Goal: Transaction & Acquisition: Purchase product/service

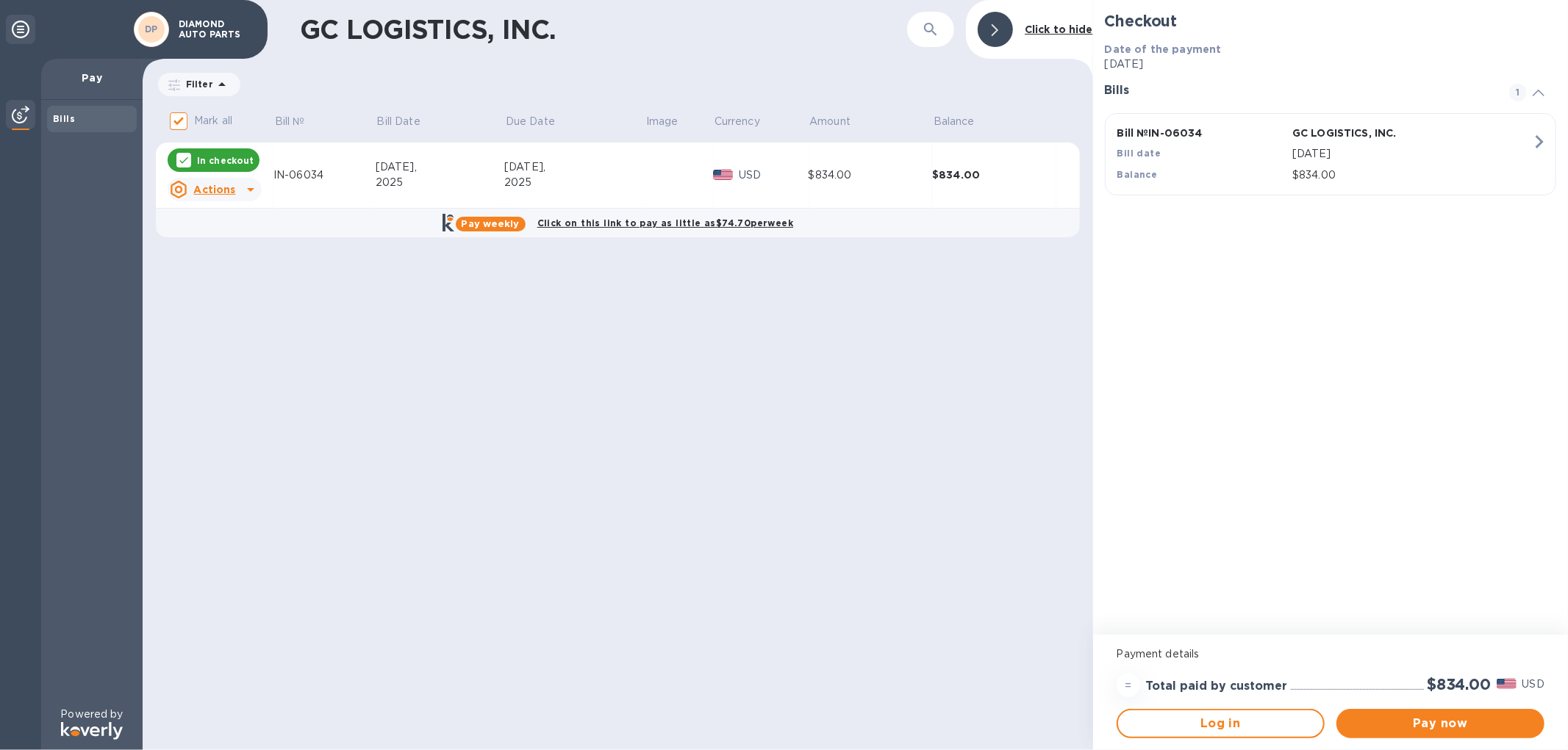
click at [248, 193] on icon at bounding box center [250, 189] width 17 height 17
click at [309, 175] on div at bounding box center [784, 375] width 1568 height 750
click at [908, 176] on div "$834.00" at bounding box center [870, 175] width 124 height 16
click at [1114, 495] on span "Pay now" at bounding box center [1440, 724] width 184 height 17
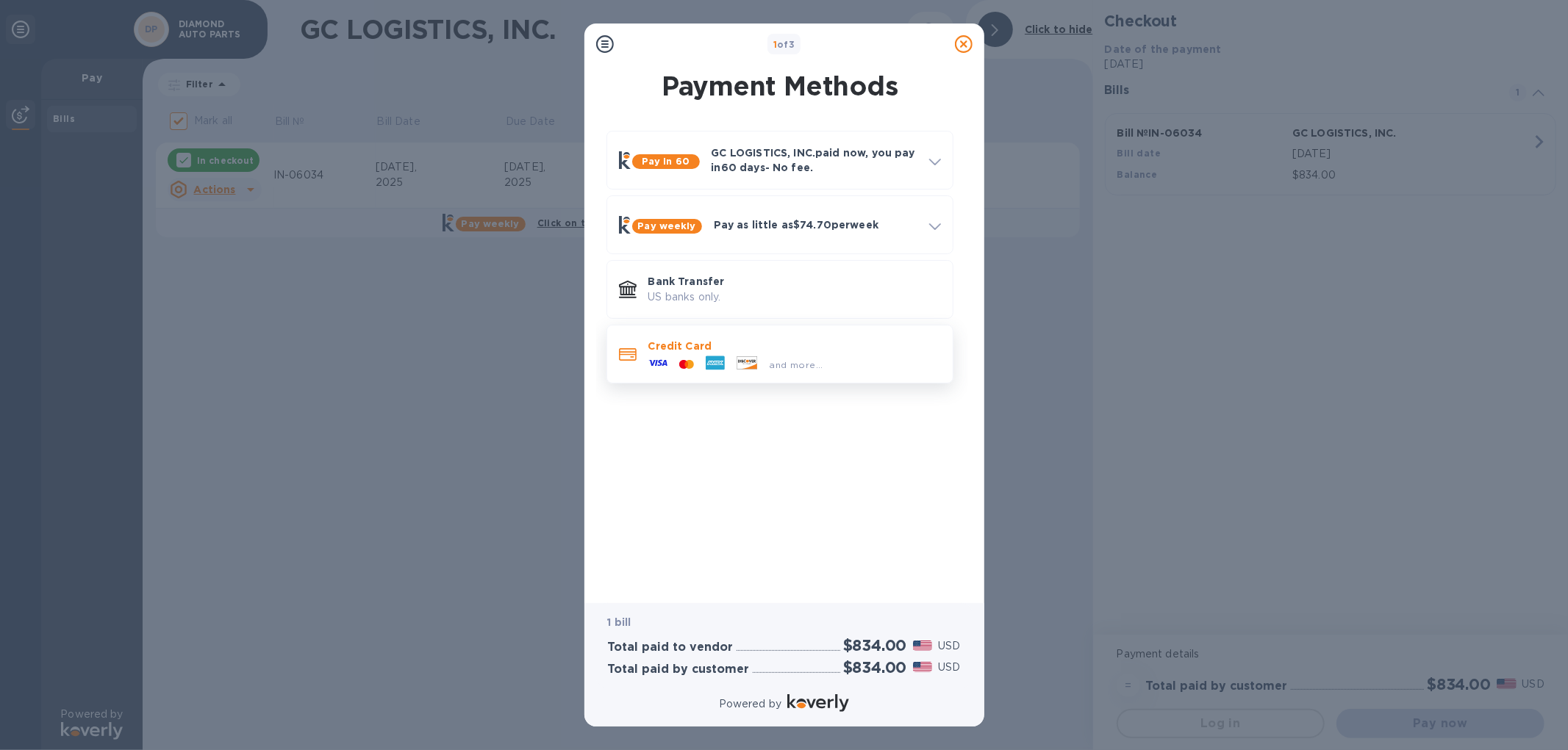
click at [649, 356] on icon at bounding box center [657, 362] width 19 height 19
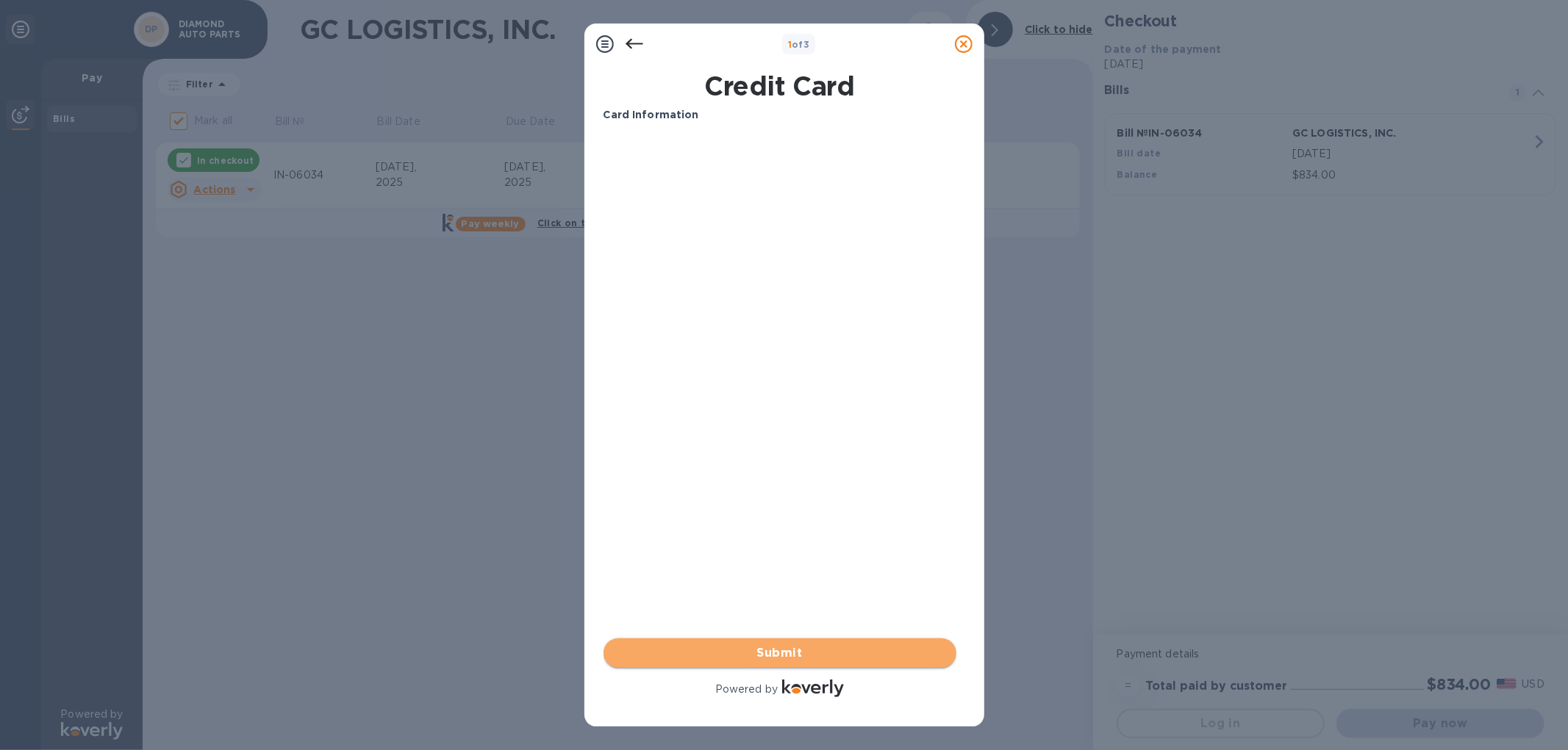
click at [773, 495] on span "Submit" at bounding box center [780, 653] width 329 height 17
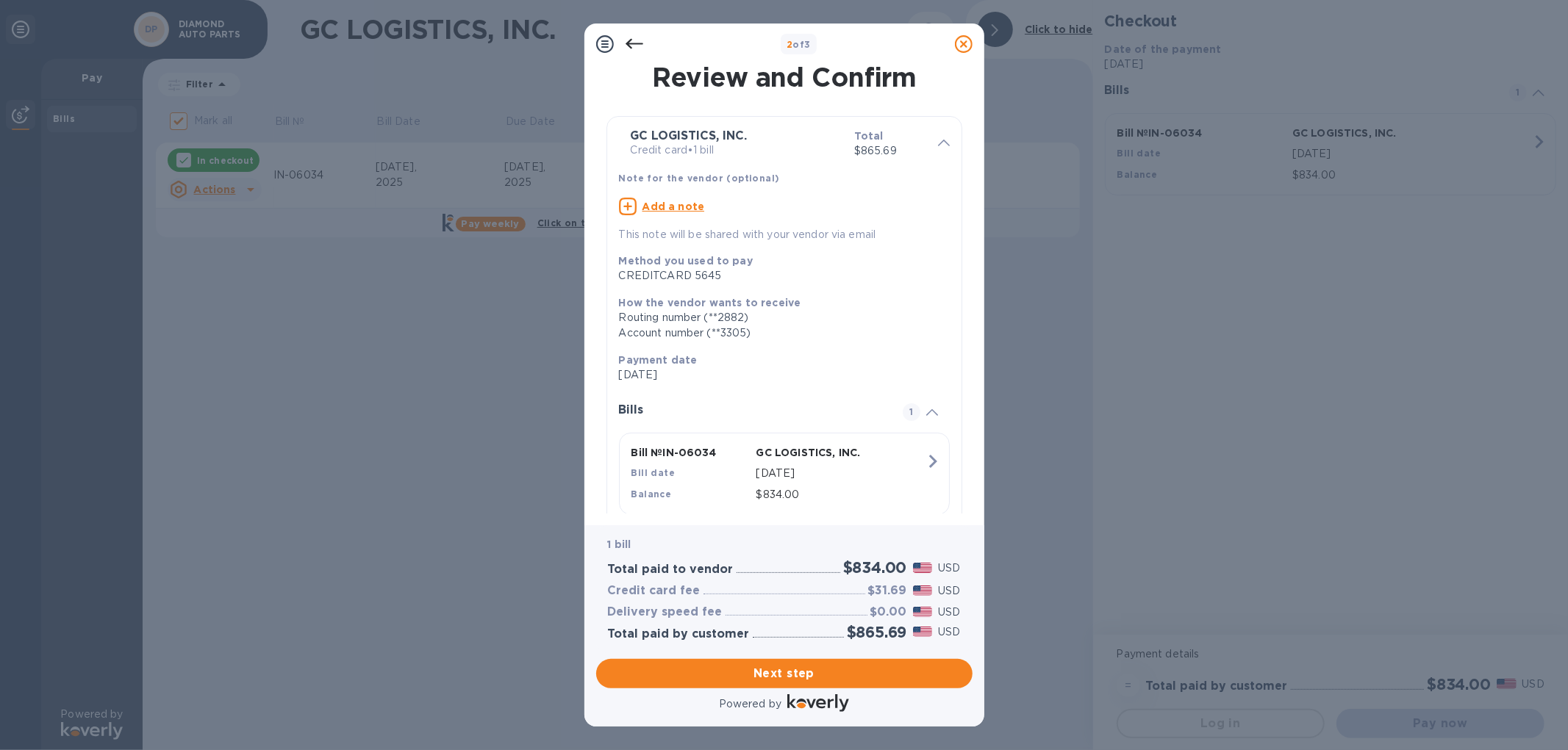
scroll to position [39, 0]
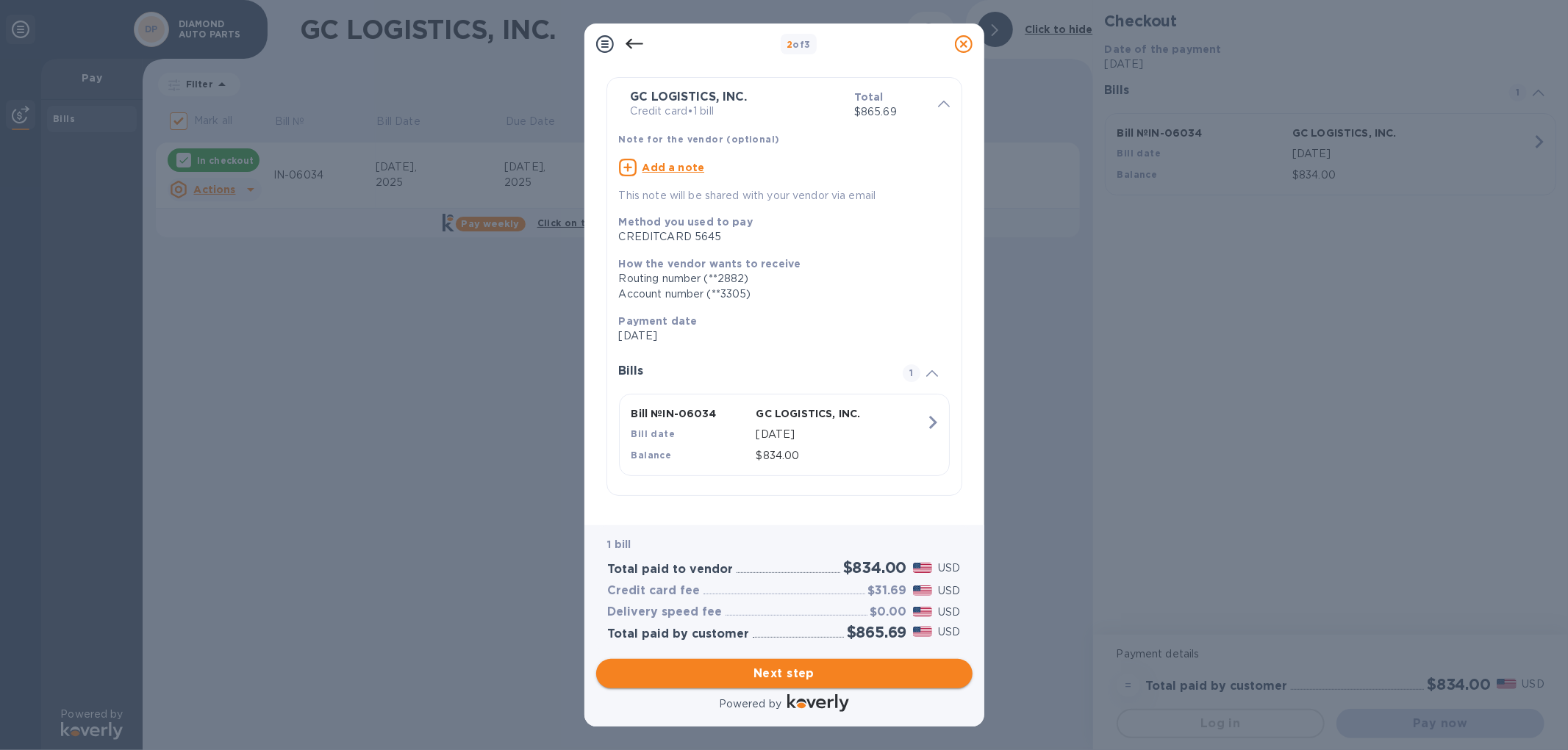
click at [814, 495] on span "Next step" at bounding box center [784, 673] width 352 height 17
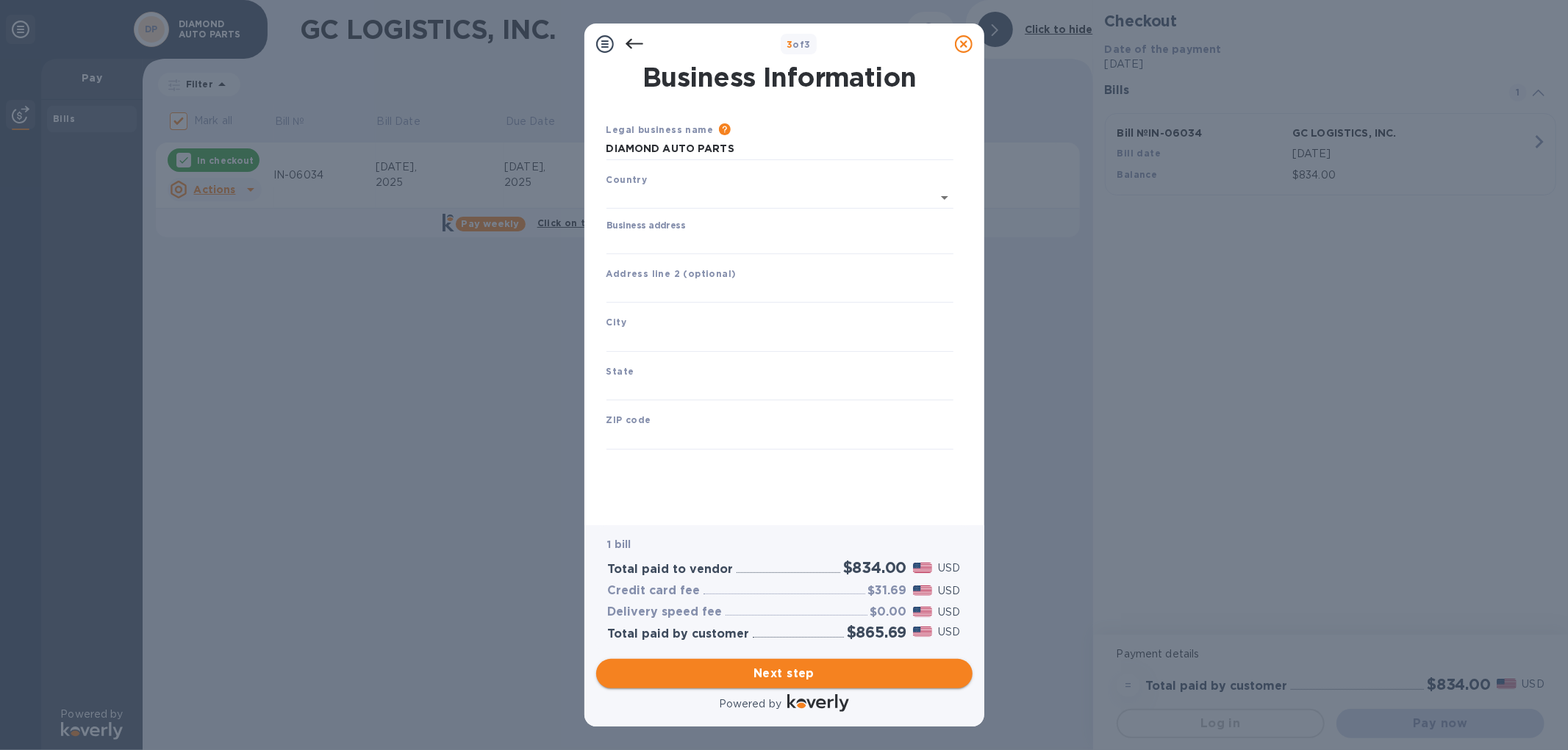
scroll to position [0, 0]
type input "United States"
click at [693, 243] on input "Business address" at bounding box center [779, 240] width 347 height 22
type input "7600 LAUREL CANYON BOULEVARD"
click at [694, 291] on input "text" at bounding box center [779, 289] width 347 height 22
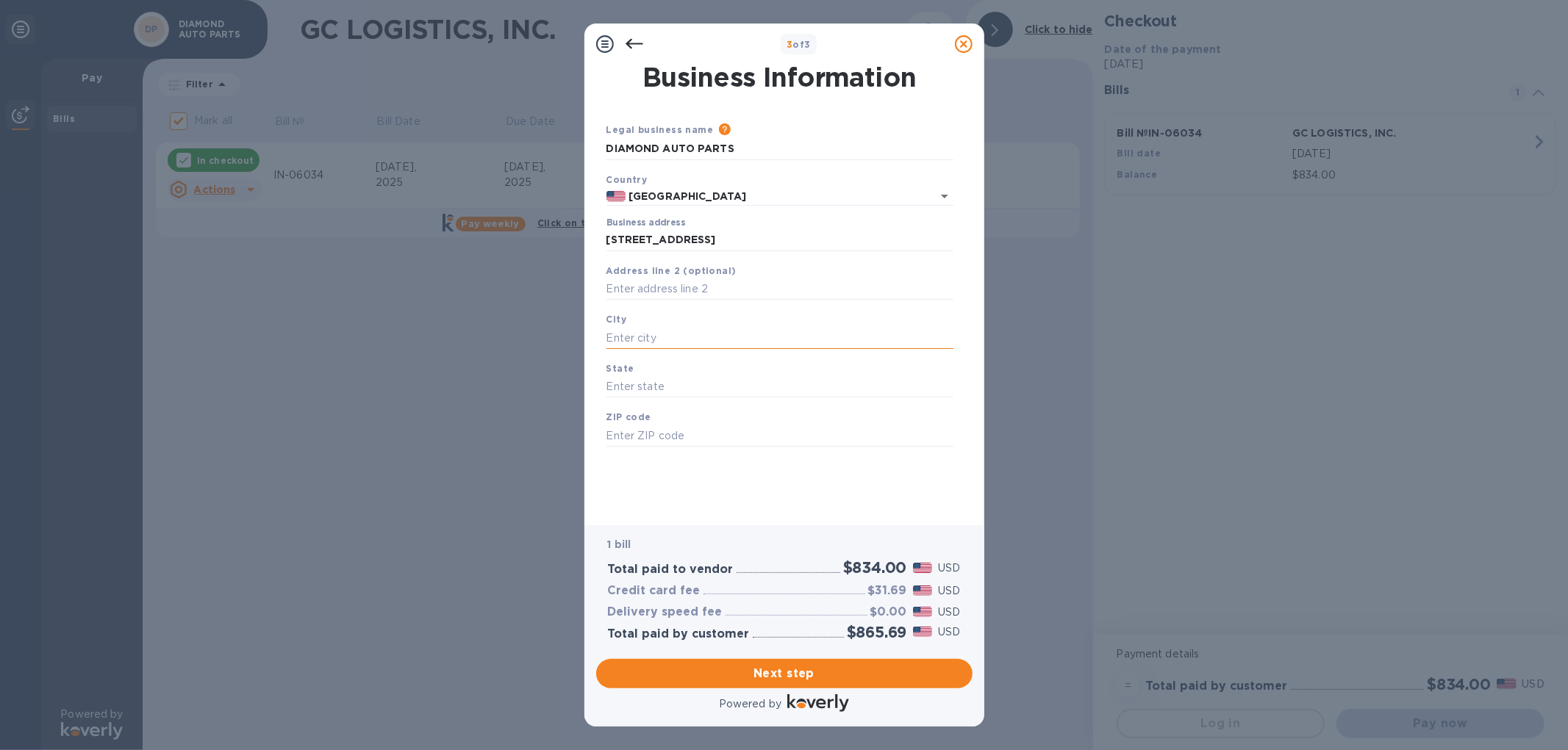
click at [668, 334] on input "text" at bounding box center [779, 338] width 347 height 22
click at [678, 339] on input "text" at bounding box center [779, 338] width 347 height 22
type input "North Hollywood"
click at [670, 391] on input "text" at bounding box center [779, 387] width 347 height 22
type input "California"
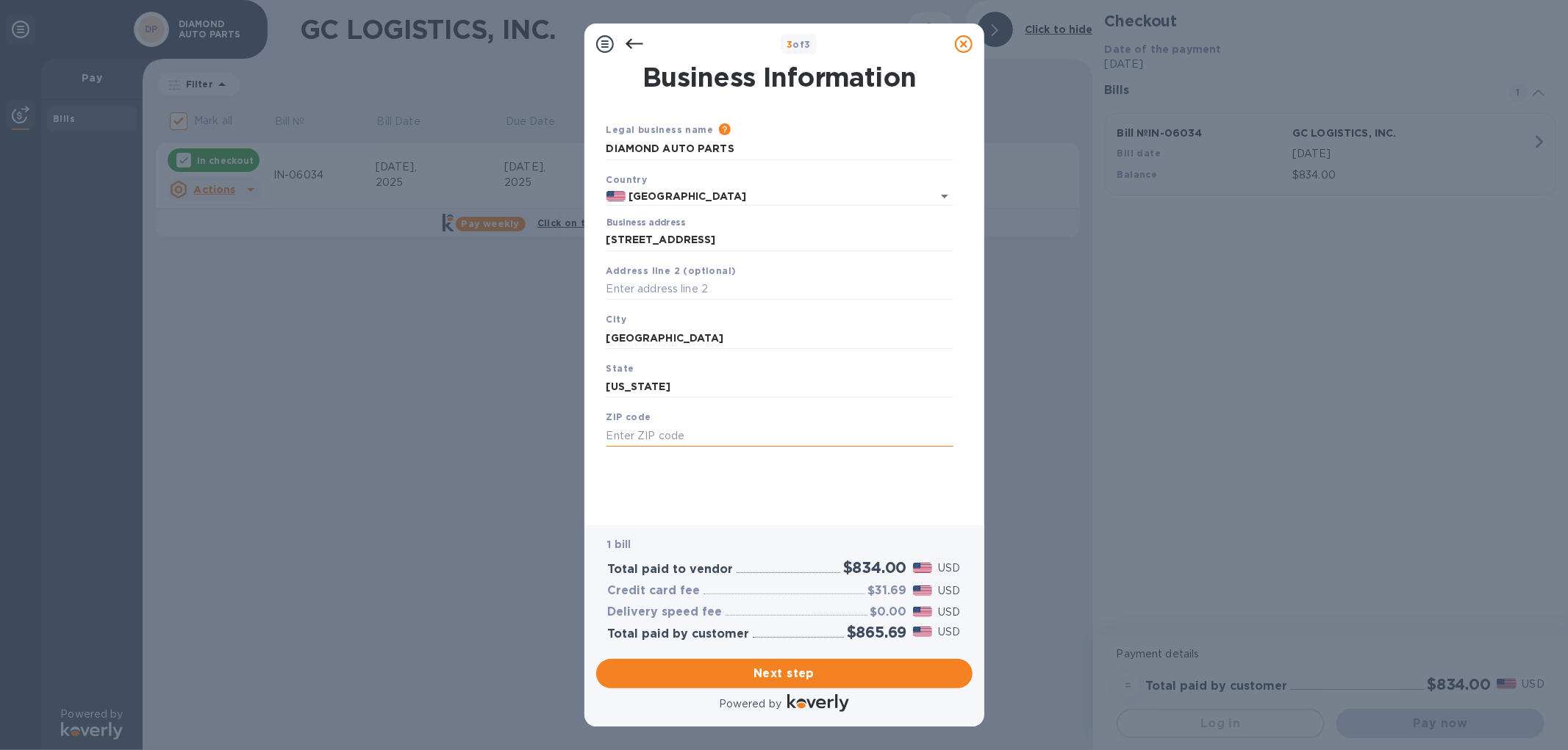
click at [688, 442] on input "text" at bounding box center [779, 436] width 347 height 22
type input "91605"
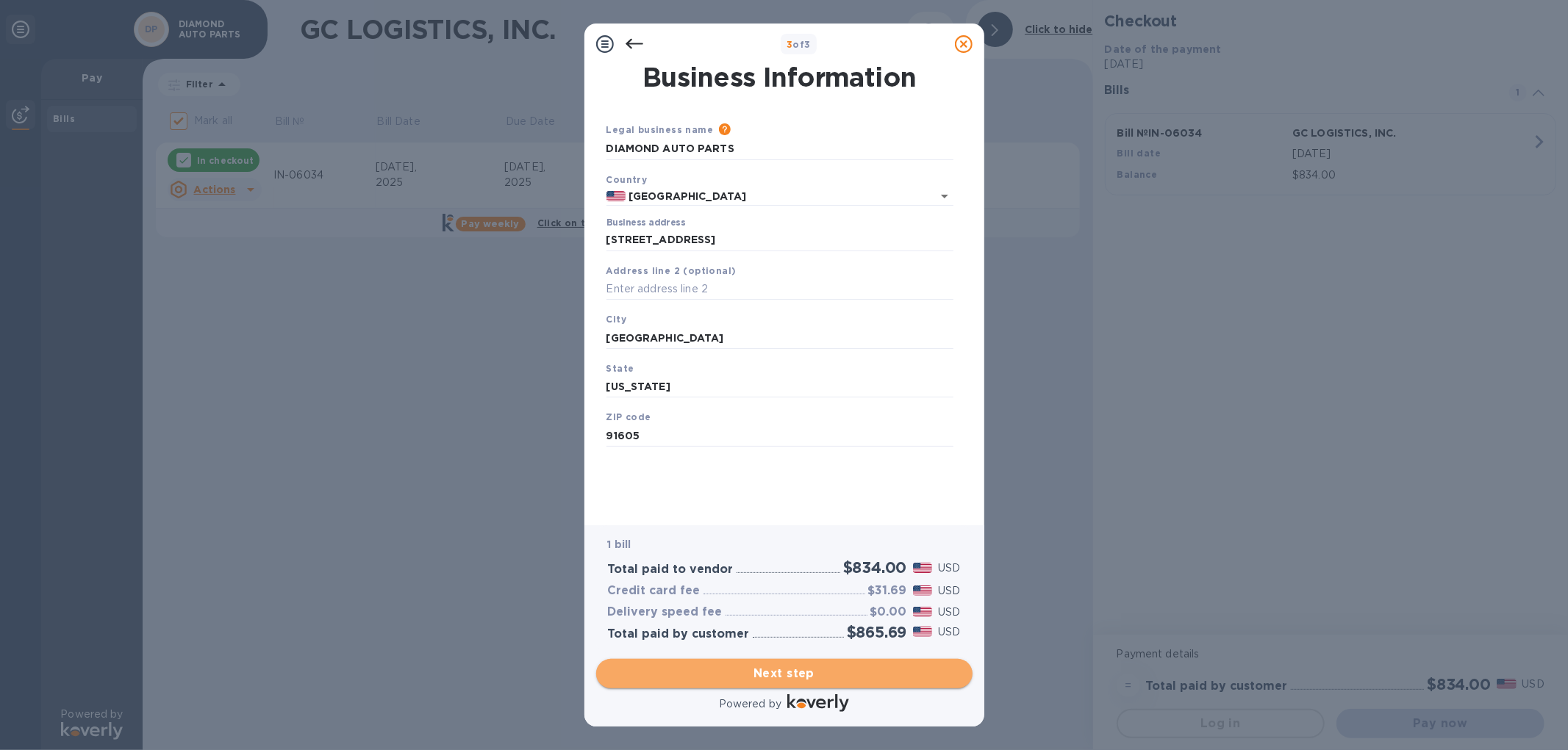
click at [854, 495] on span "Next step" at bounding box center [784, 673] width 352 height 17
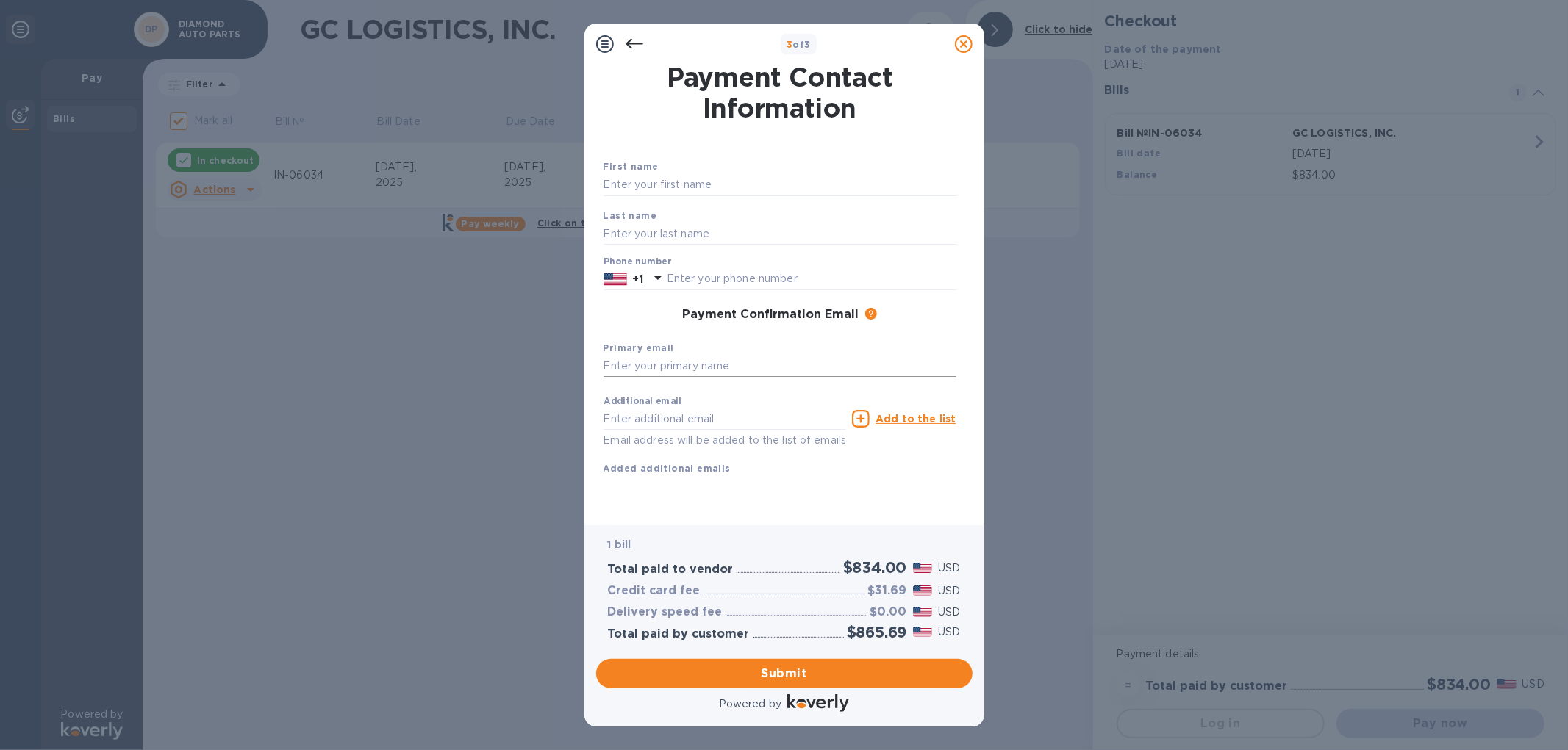
click at [853, 361] on input "text" at bounding box center [780, 366] width 352 height 22
drag, startPoint x: 672, startPoint y: 370, endPoint x: 791, endPoint y: 369, distance: 119.0
click at [791, 369] on input "losangeles@diamond-autoparts.com" at bounding box center [780, 366] width 352 height 22
click at [824, 369] on input "losangeles@diamond-autoparts.com" at bounding box center [780, 366] width 352 height 22
type input "losangeles@diamond-autoparts.com"
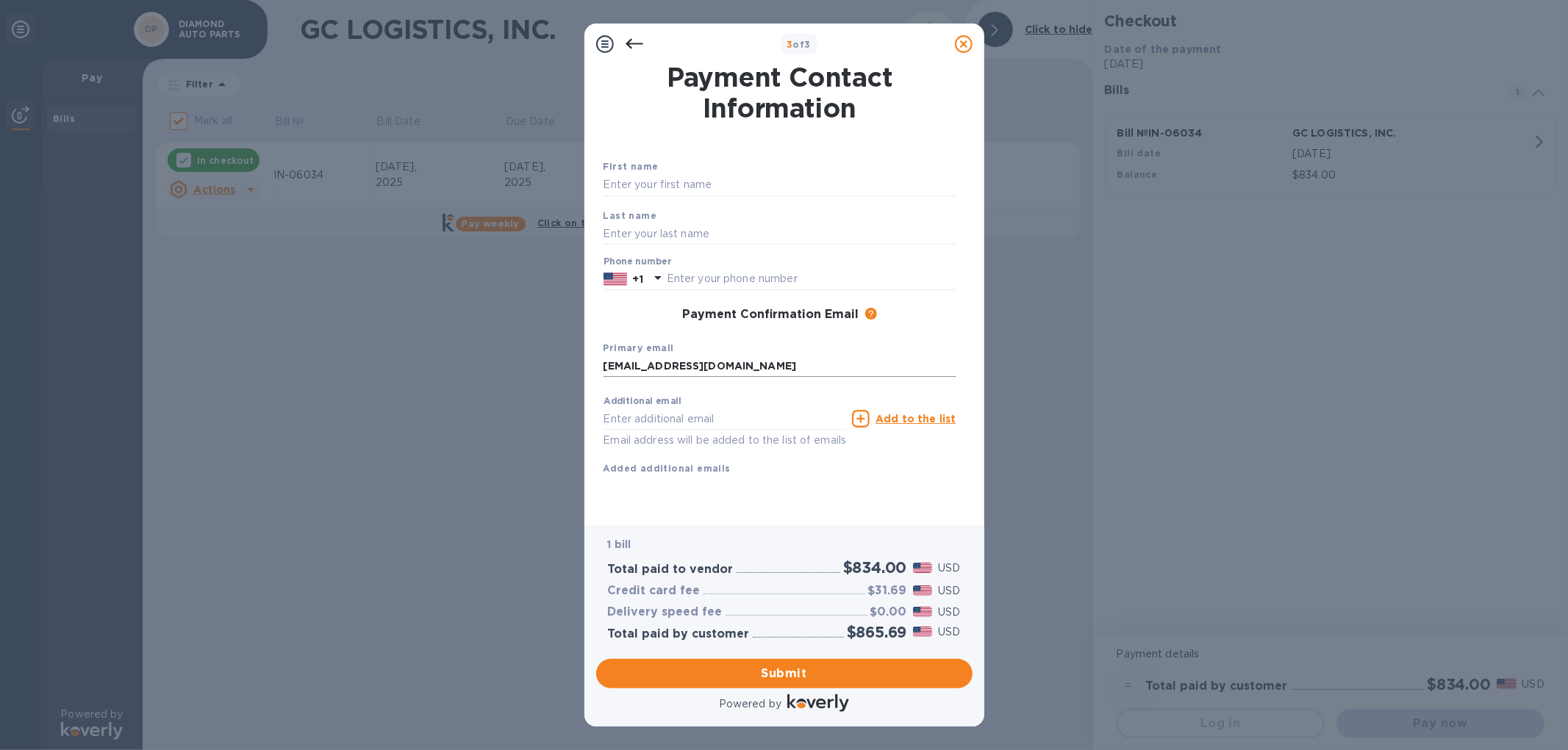
drag, startPoint x: 601, startPoint y: 366, endPoint x: 670, endPoint y: 367, distance: 69.0
click at [670, 367] on div "First name Last name Phone number +1 Payment Confirmation Email The added email…" at bounding box center [780, 305] width 359 height 347
click at [810, 372] on input "losangeles@diamond-autoparts.com" at bounding box center [780, 366] width 352 height 22
drag, startPoint x: 824, startPoint y: 372, endPoint x: 592, endPoint y: 370, distance: 232.0
click at [592, 370] on div "Payment Contact Information First name Last name Phone number +1 Payment Confir…" at bounding box center [785, 296] width 400 height 461
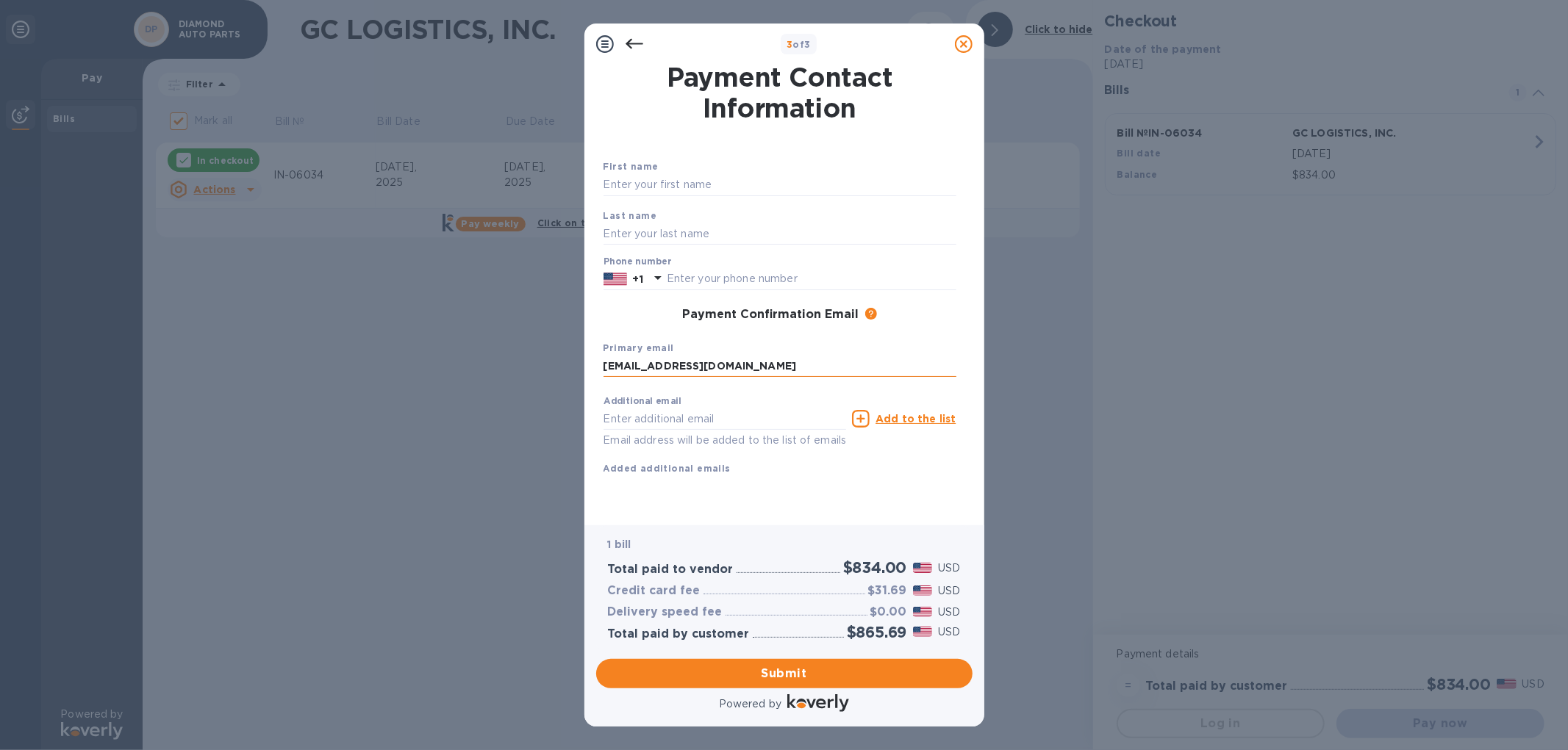
click at [659, 368] on input "losangeles@diamond-autoparts.com" at bounding box center [780, 366] width 352 height 22
drag, startPoint x: 721, startPoint y: 370, endPoint x: 800, endPoint y: 370, distance: 79.0
click at [800, 370] on input "losangeles@diamond-autoparts.com" at bounding box center [780, 366] width 352 height 22
click at [816, 370] on input "losangeles@diamond-autoparts.com" at bounding box center [780, 366] width 352 height 22
click at [804, 392] on div "Additional email Email address will be added to the list of emails" at bounding box center [725, 419] width 250 height 66
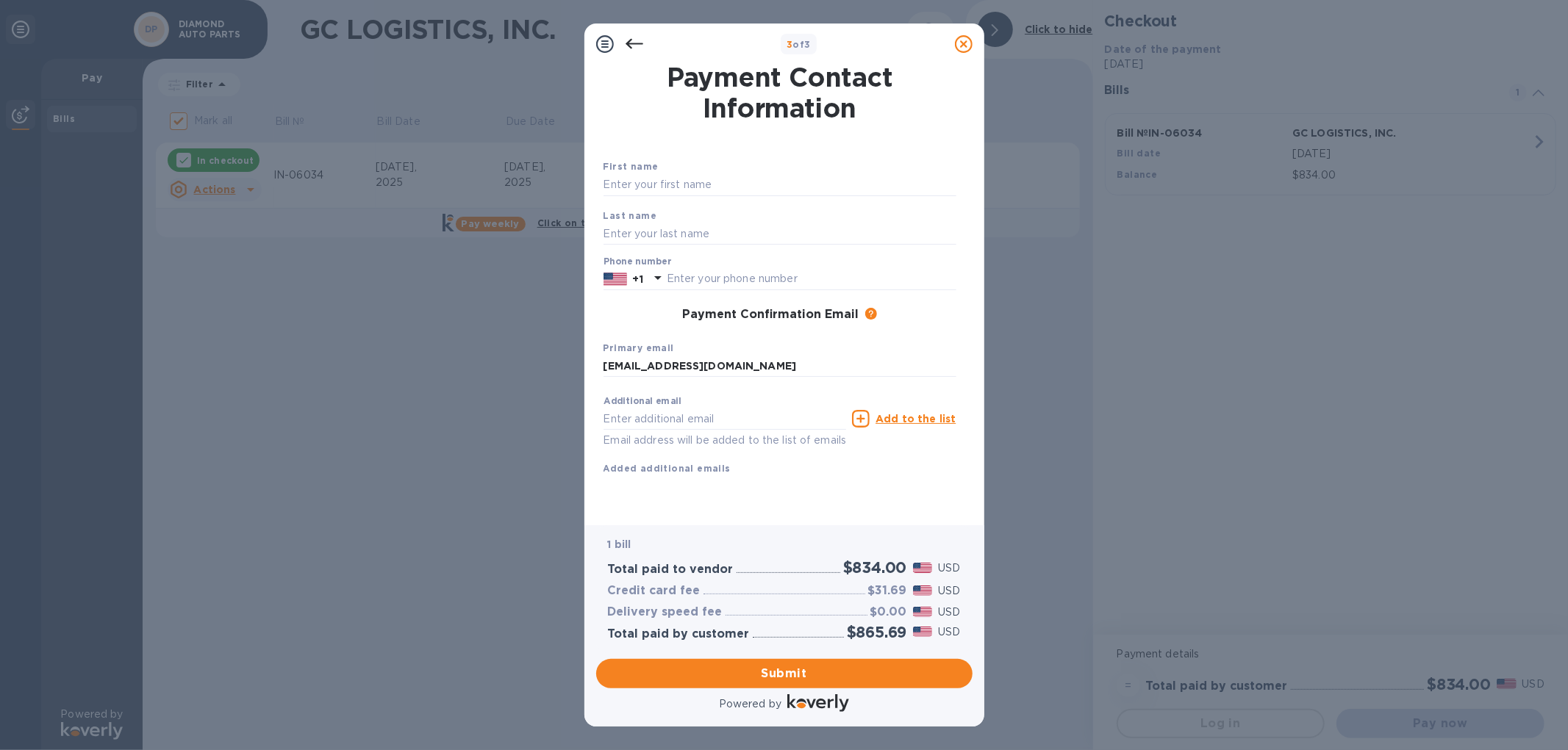
scroll to position [4, 0]
click at [731, 175] on input "text" at bounding box center [780, 185] width 352 height 22
type input "Kuhlyn"
type input "Maulion"
click at [791, 276] on input "09261168399" at bounding box center [812, 279] width 290 height 22
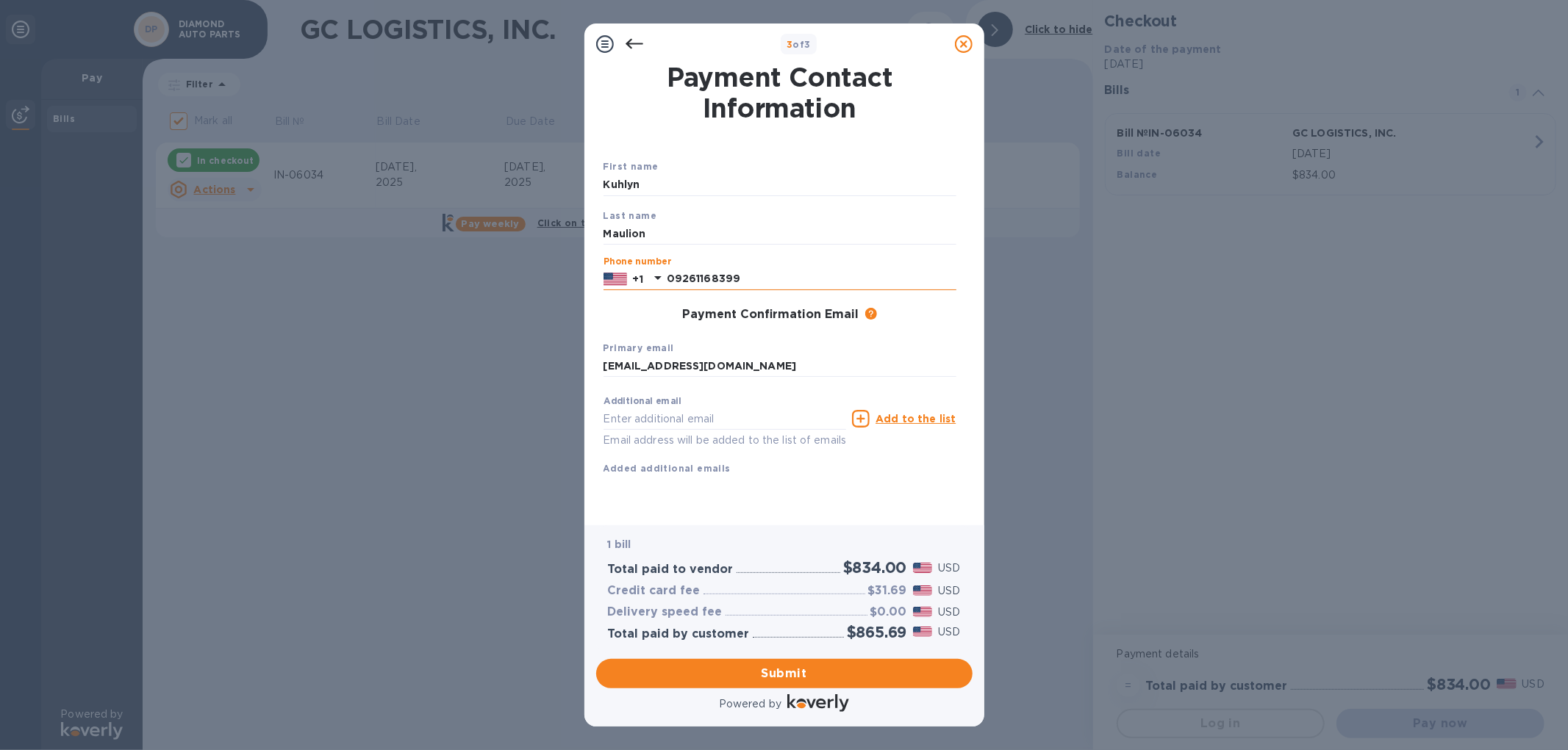
drag, startPoint x: 667, startPoint y: 275, endPoint x: 816, endPoint y: 275, distance: 149.0
click at [816, 275] on input "09261168399" at bounding box center [812, 279] width 290 height 22
drag, startPoint x: 832, startPoint y: 275, endPoint x: 787, endPoint y: 282, distance: 45.5
click at [832, 275] on input "8185799327" at bounding box center [812, 279] width 290 height 22
type input "8187653230"
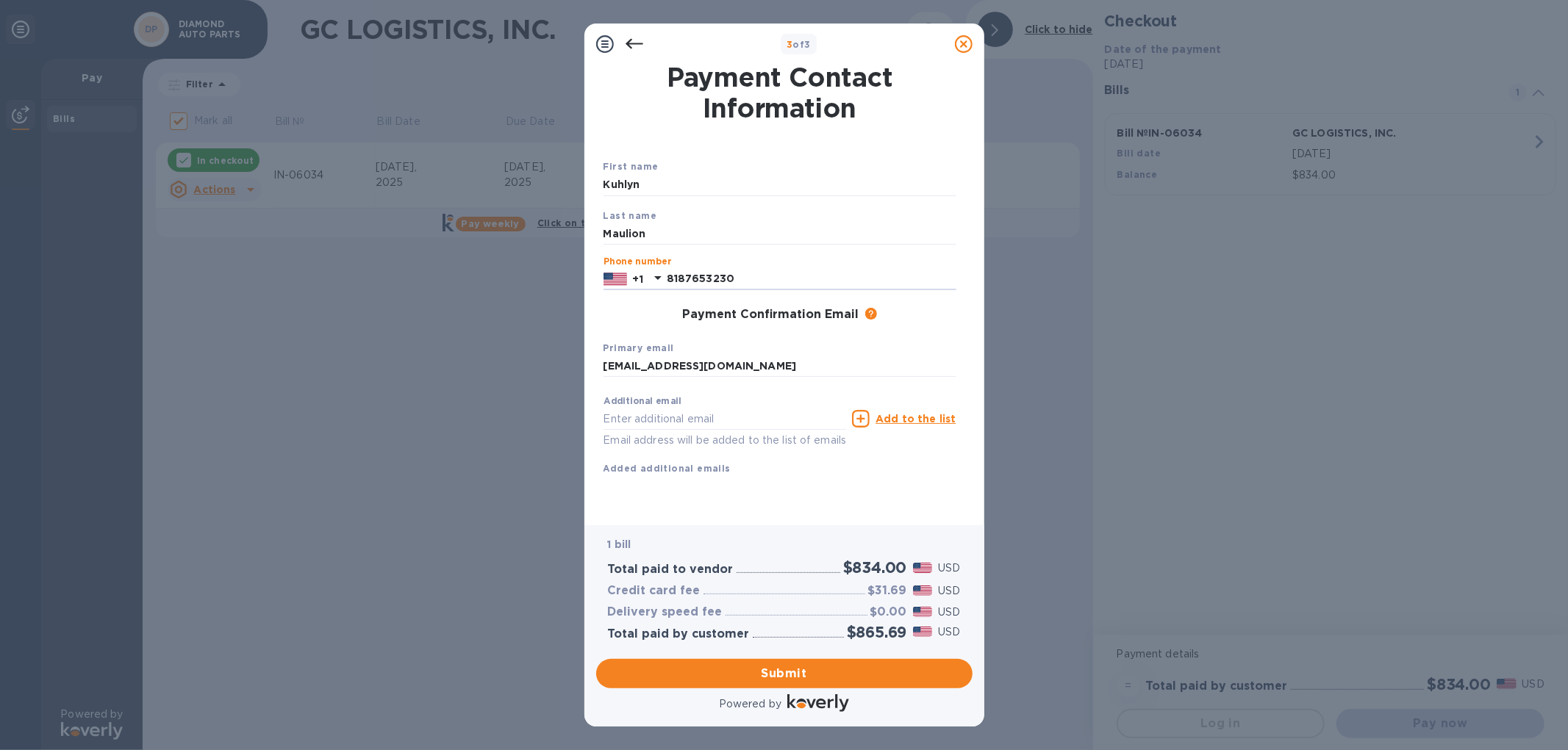
click at [962, 307] on div "Payment Contact Information First name Kuhlyn Last name Maulion Phone number +1…" at bounding box center [784, 289] width 376 height 449
click at [781, 495] on span "Submit" at bounding box center [784, 673] width 352 height 17
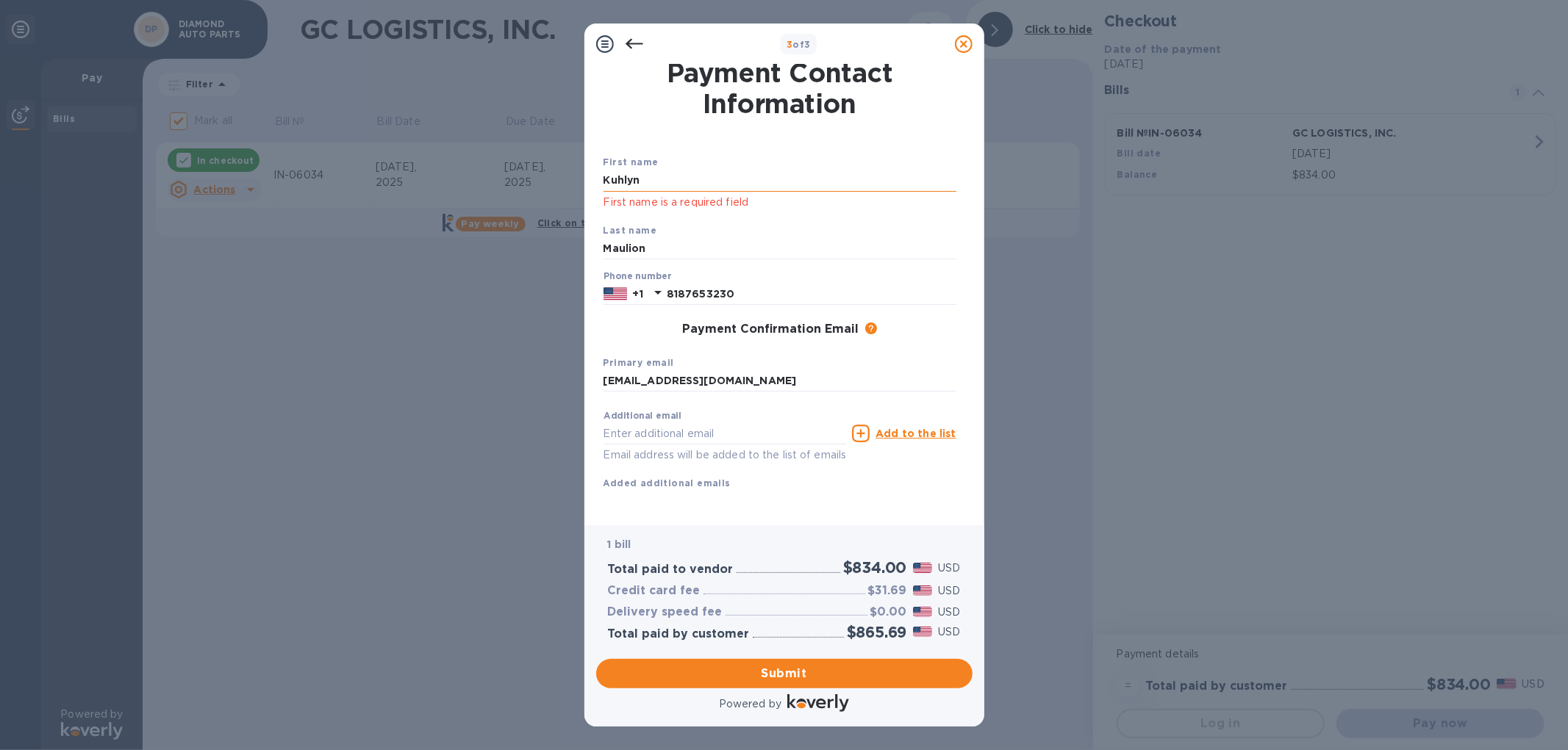
click at [696, 170] on input "Kuhlyn" at bounding box center [780, 180] width 352 height 22
click at [686, 179] on input "Kuhlyn" at bounding box center [780, 180] width 352 height 22
drag, startPoint x: 685, startPoint y: 179, endPoint x: 578, endPoint y: 179, distance: 107.0
click at [578, 179] on div "3 of 3 Payment Contact Information First name Kuhlyn First name is a required f…" at bounding box center [784, 375] width 1568 height 750
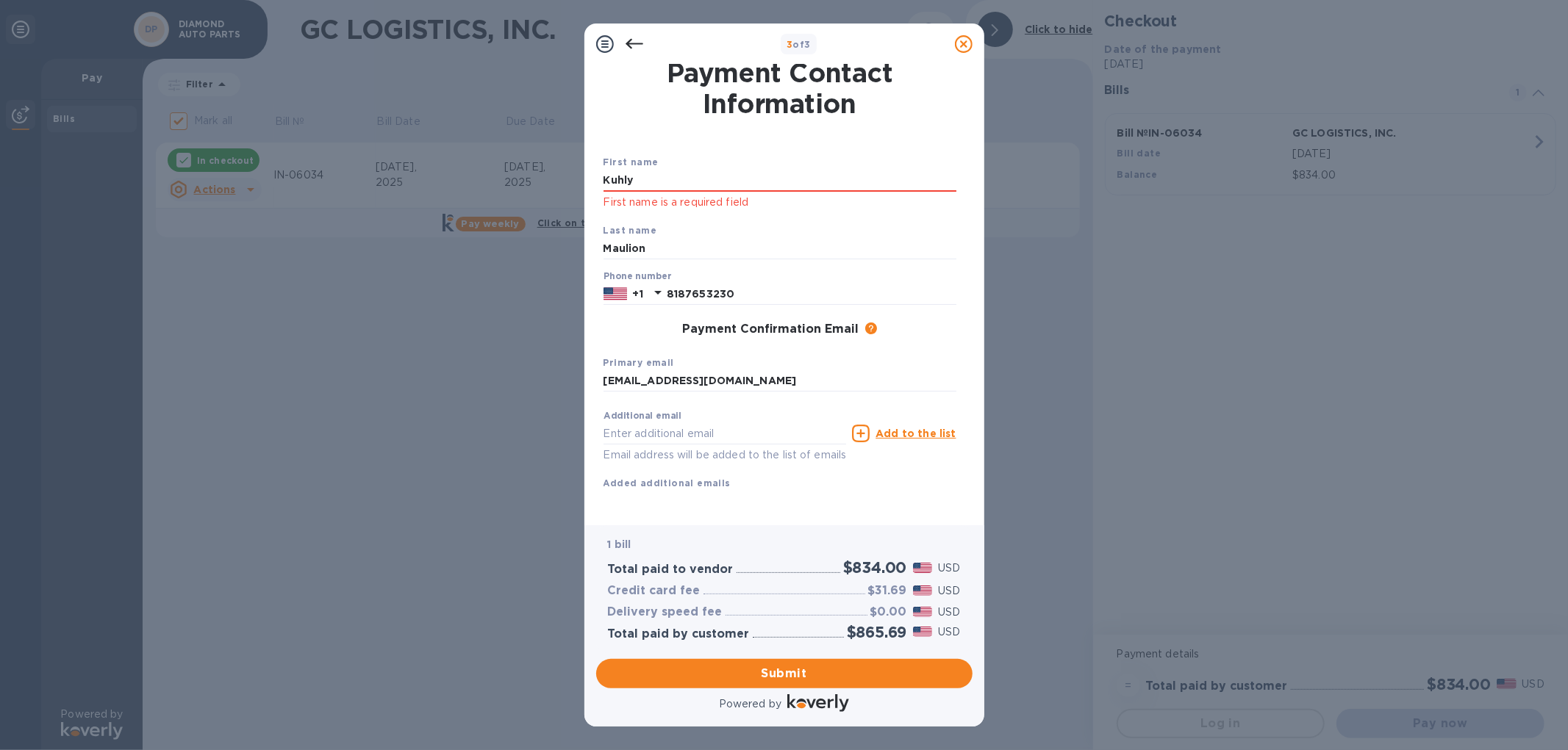
type input "Kuhlyn"
click at [623, 229] on b "Last name" at bounding box center [630, 230] width 54 height 11
click at [649, 247] on input "Maulion" at bounding box center [780, 249] width 352 height 22
drag, startPoint x: 663, startPoint y: 245, endPoint x: 590, endPoint y: 248, distance: 73.1
click at [590, 248] on div "Payment Contact Information First name Kuhlyn First name is a required field La…" at bounding box center [785, 296] width 400 height 461
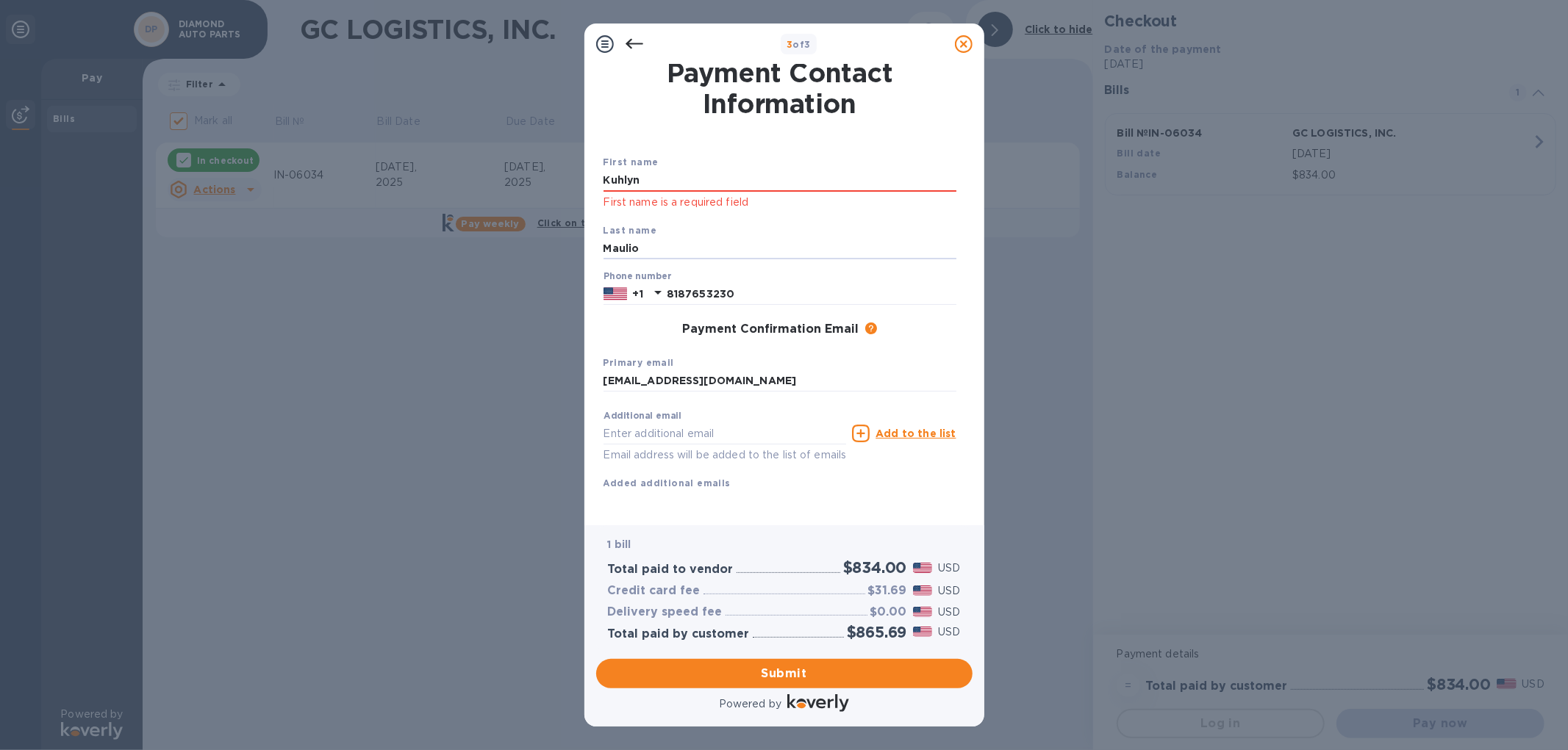
type input "Maulion"
click at [607, 325] on div "Payment Confirmation Email The added email addresses will be used to send the p…" at bounding box center [780, 330] width 352 height 15
click at [772, 495] on span "Submit" at bounding box center [784, 673] width 352 height 17
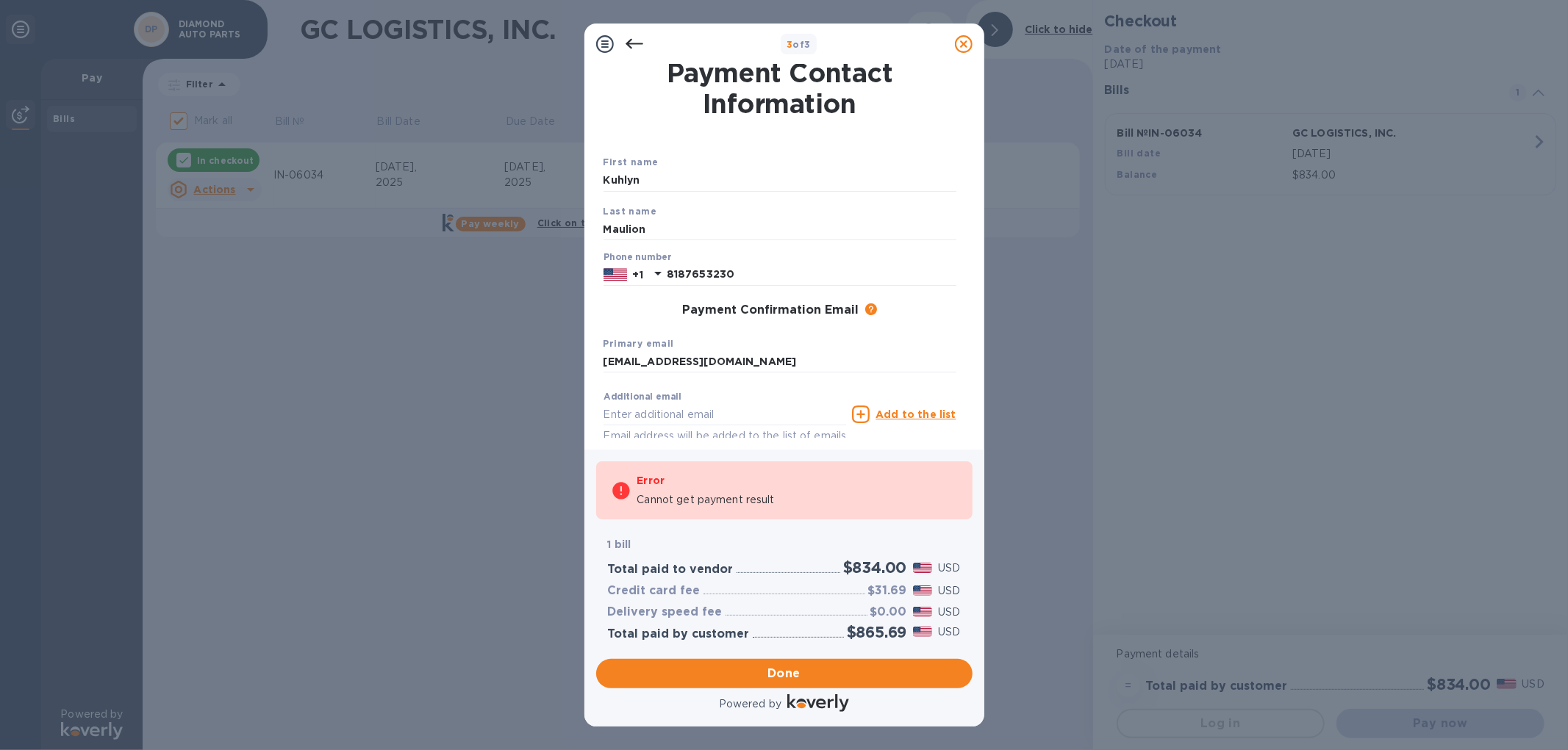
checkbox input "false"
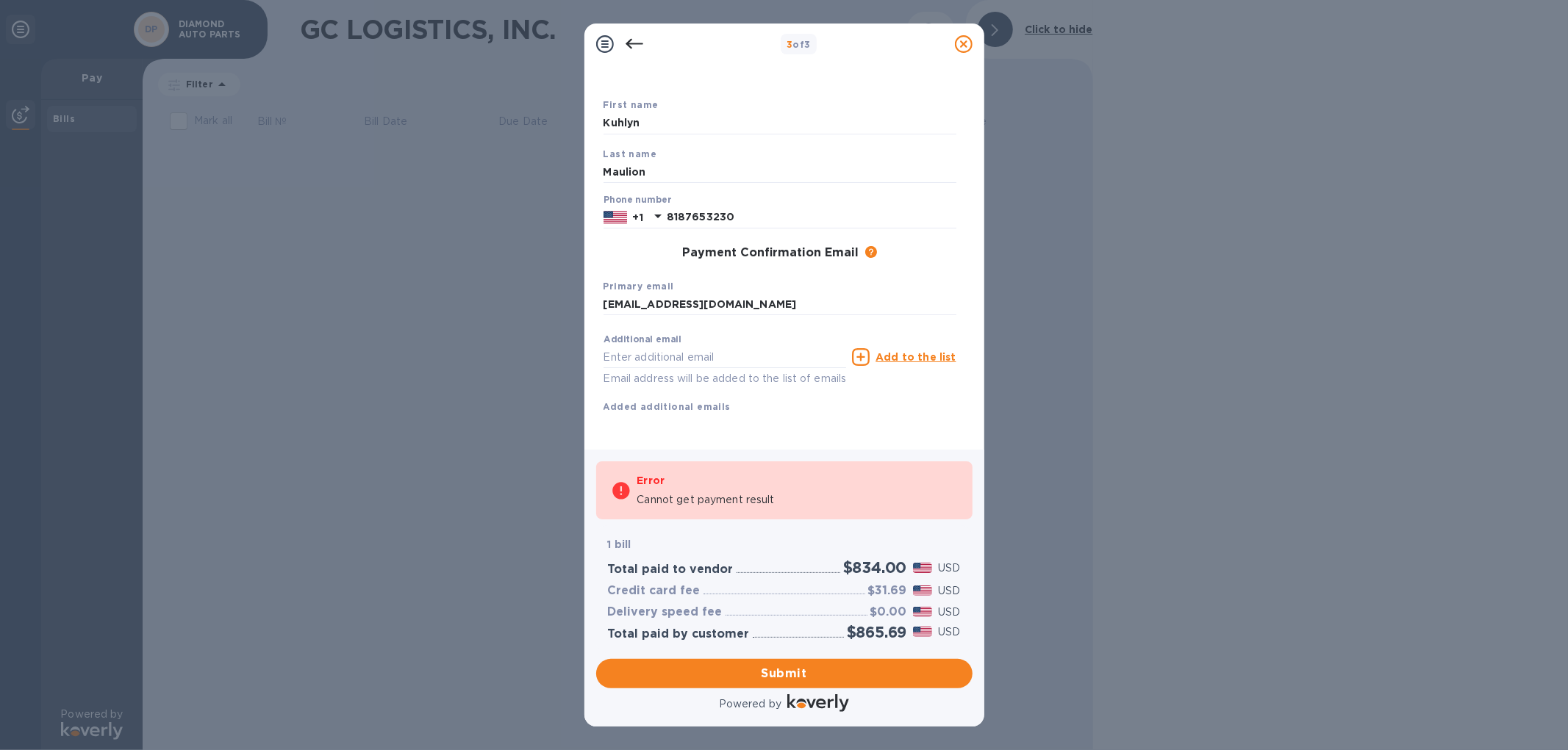
scroll to position [0, 0]
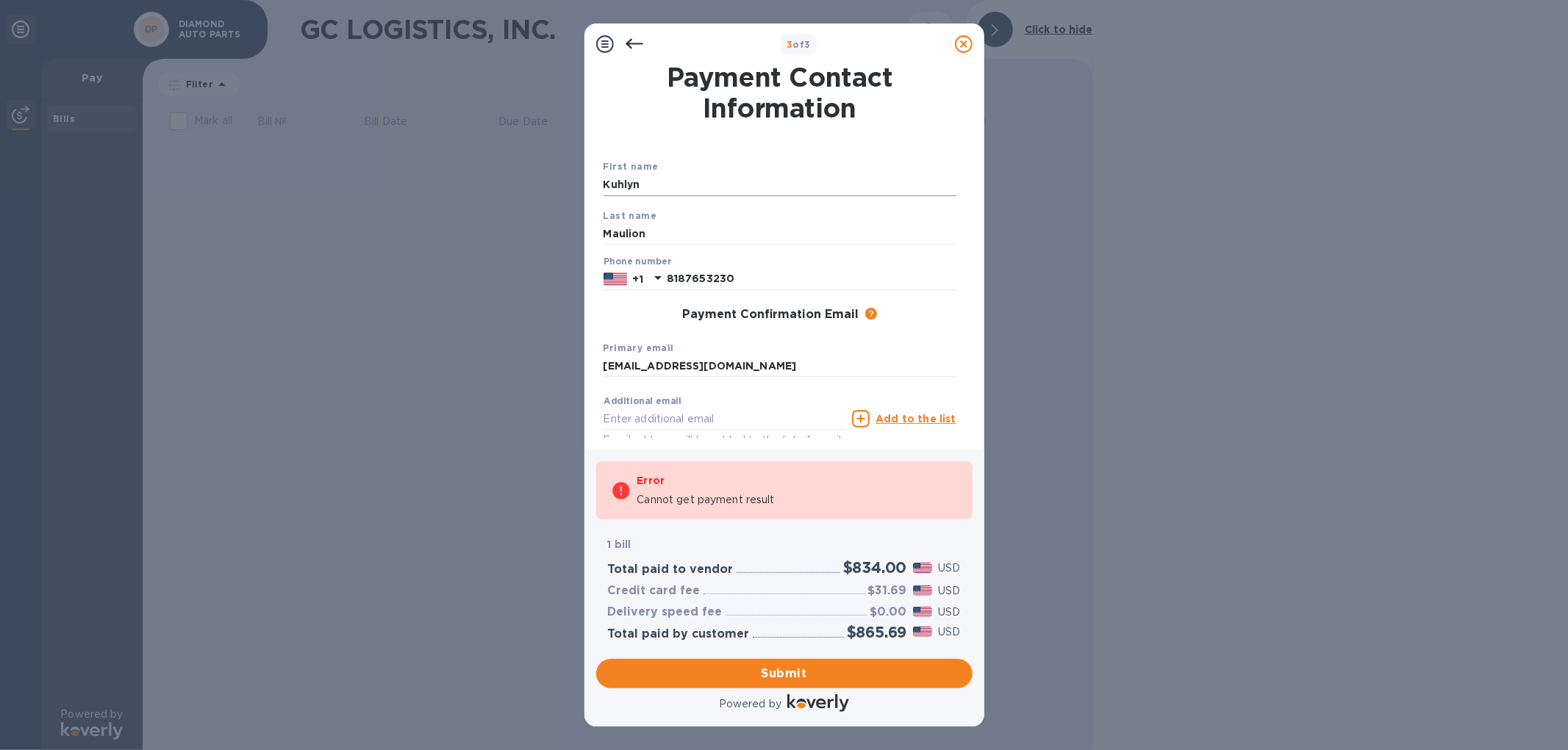
drag, startPoint x: 725, startPoint y: 195, endPoint x: 725, endPoint y: 187, distance: 8.0
click at [725, 194] on input "Kuhlyn" at bounding box center [780, 185] width 352 height 22
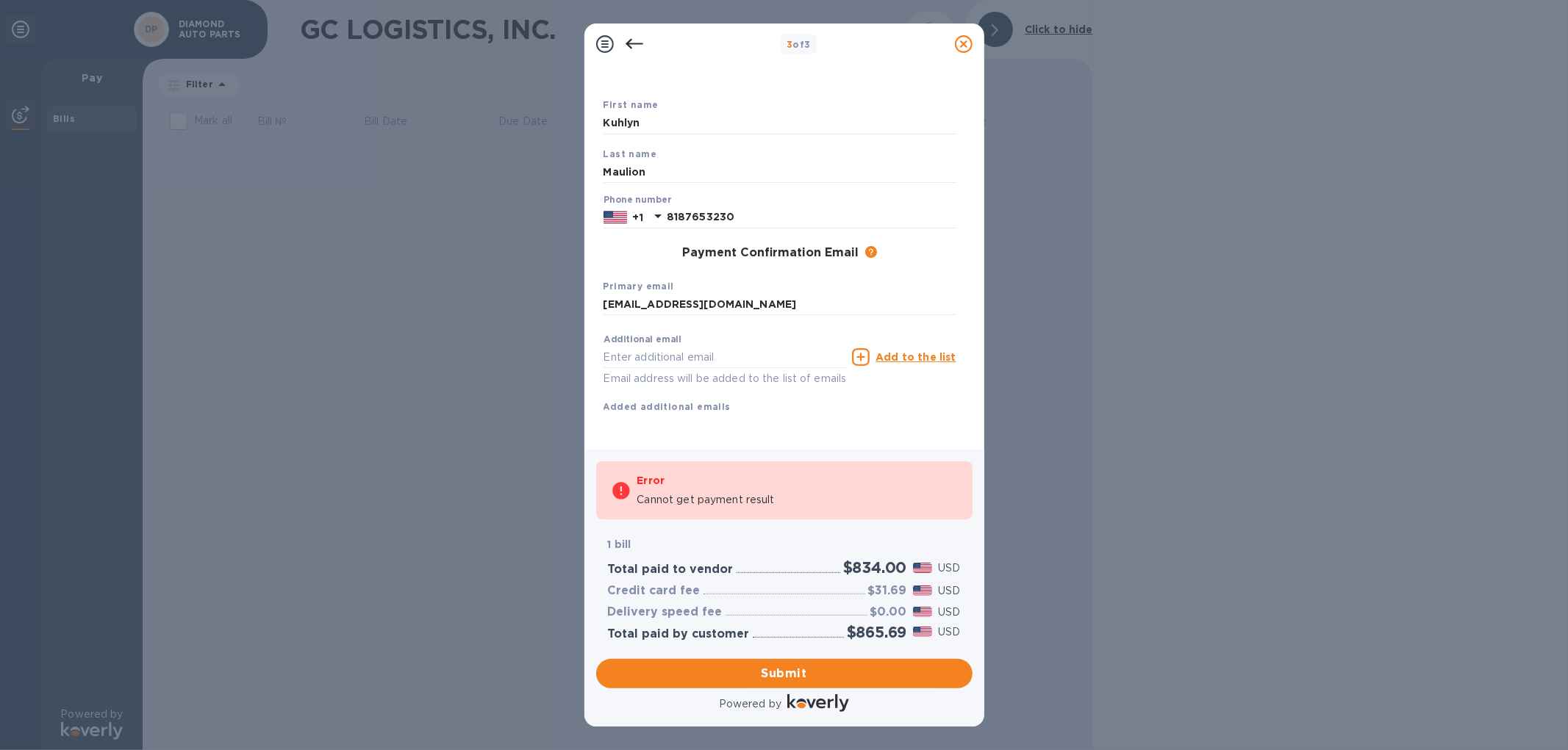
click at [798, 488] on div "Error" at bounding box center [797, 480] width 320 height 17
click at [633, 43] on icon at bounding box center [633, 44] width 17 height 10
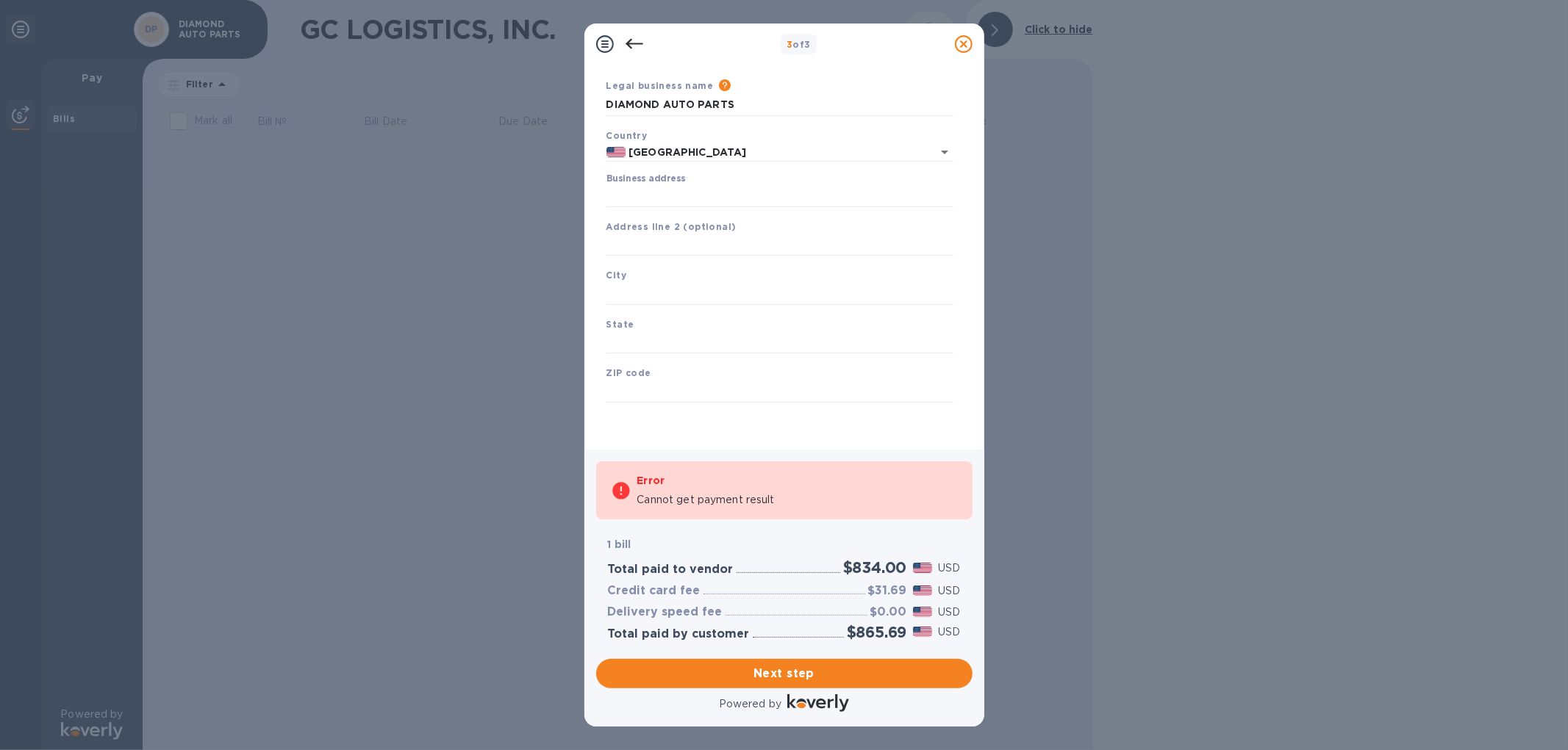
scroll to position [47, 0]
click at [637, 38] on icon at bounding box center [634, 44] width 17 height 17
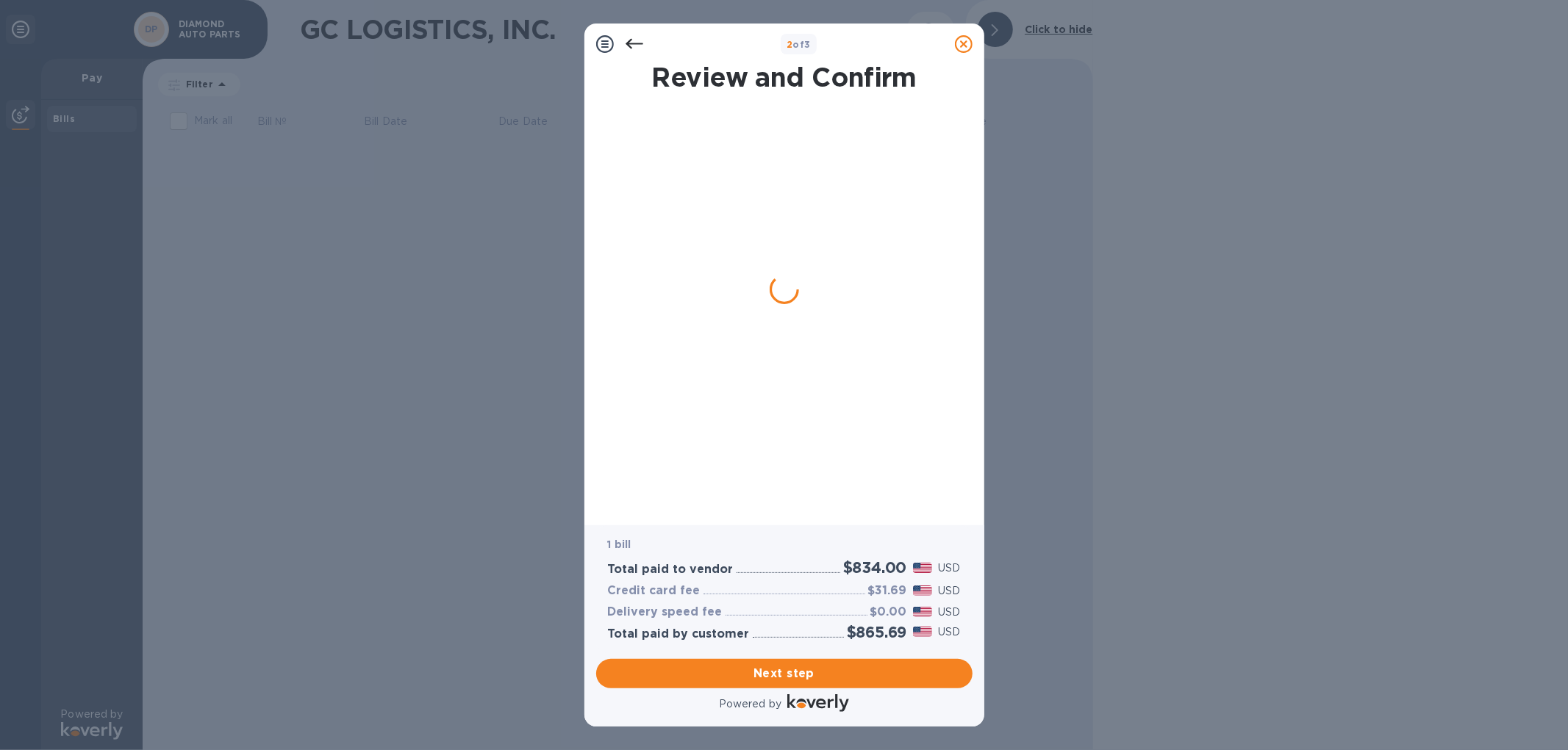
scroll to position [0, 0]
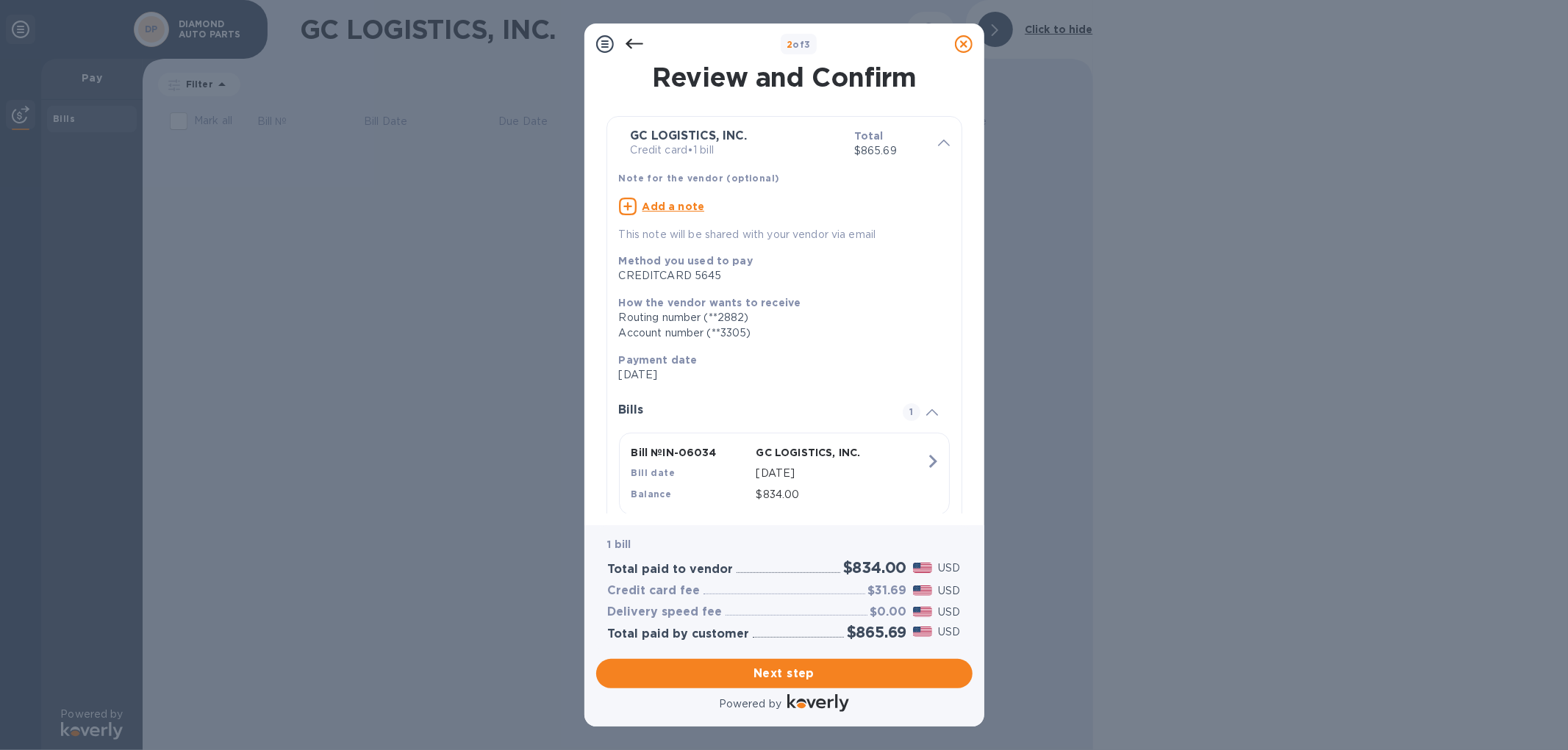
click at [633, 39] on icon at bounding box center [634, 44] width 17 height 17
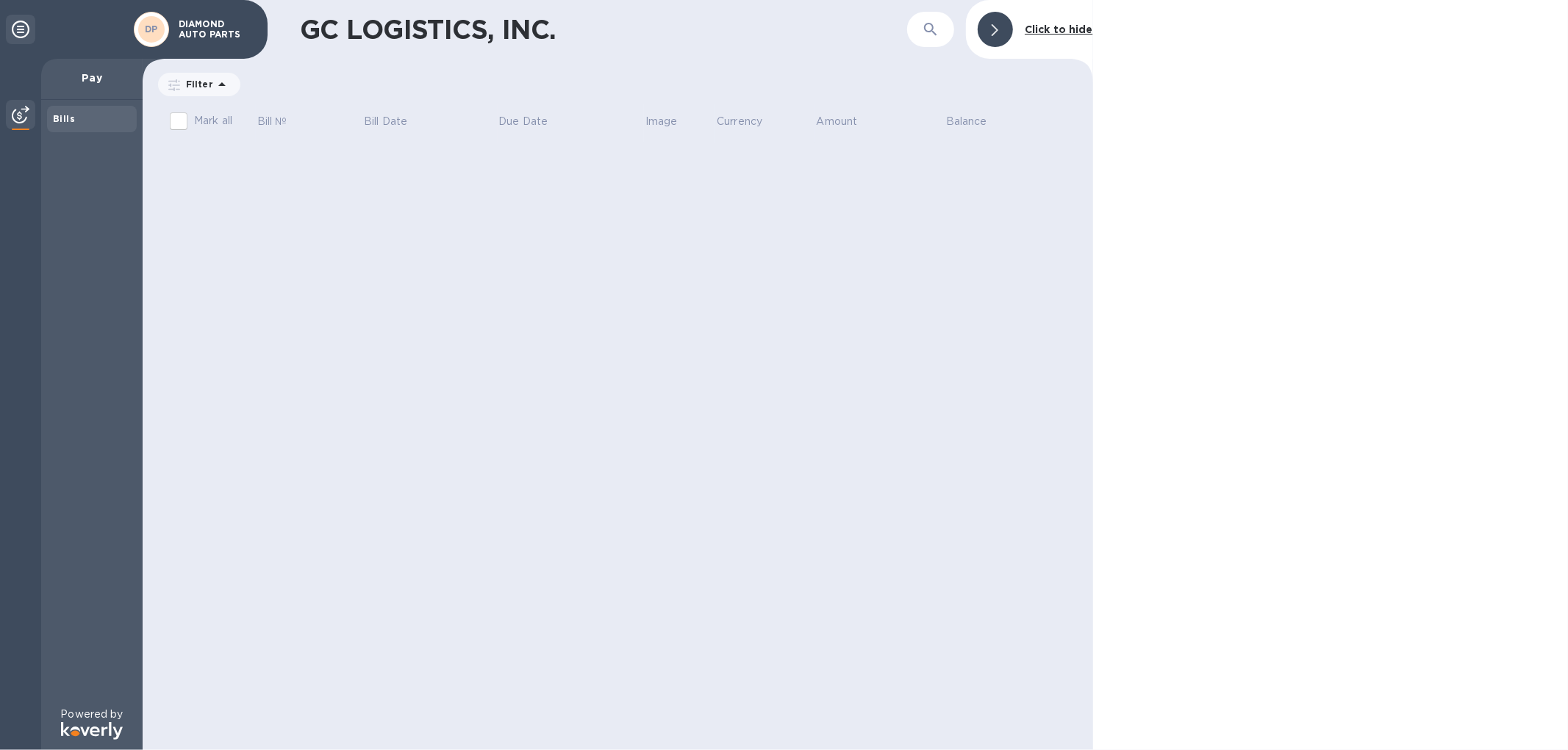
click at [642, 243] on div "GC LOGISTICS, INC. ​ Click to hide Filter Amount Mark all Bill № Bill Date Due …" at bounding box center [618, 375] width 950 height 750
click at [16, 114] on img at bounding box center [20, 114] width 17 height 17
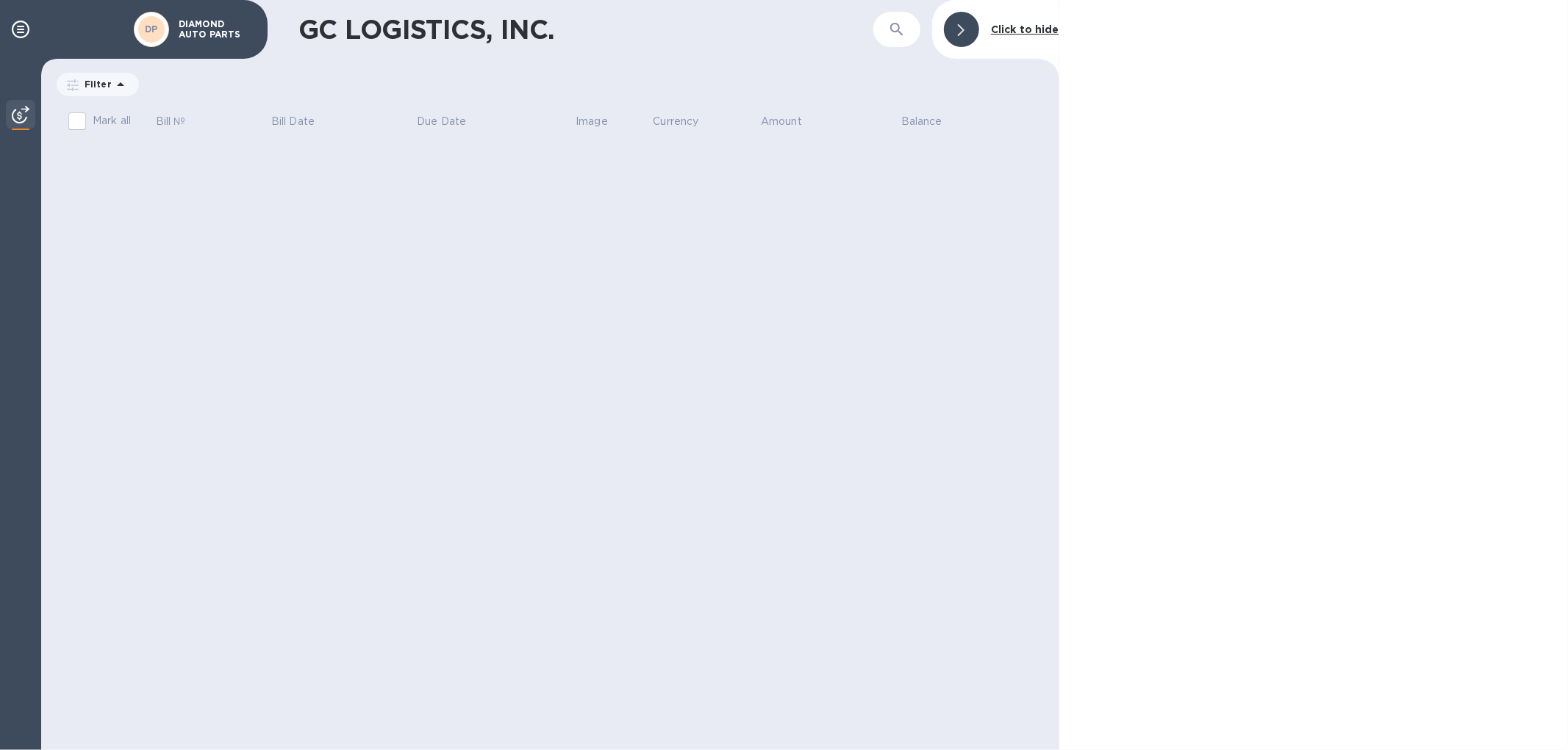
click at [21, 114] on img at bounding box center [20, 114] width 17 height 17
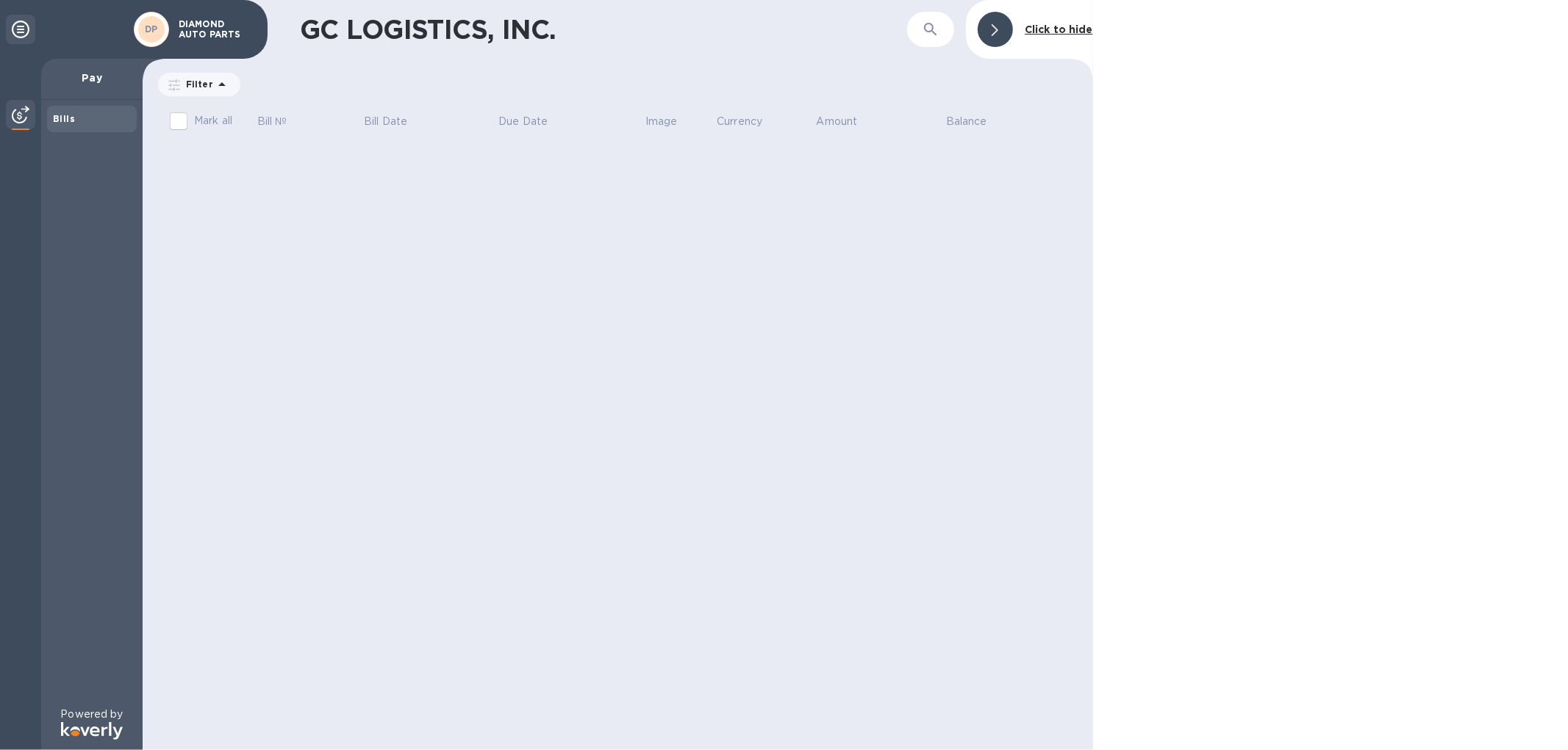
click at [98, 82] on p "Pay" at bounding box center [91, 78] width 78 height 15
click at [88, 120] on div "Bills" at bounding box center [91, 119] width 78 height 15
click at [216, 19] on p "DIAMOND AUTO PARTS" at bounding box center [215, 29] width 73 height 21
click at [1002, 30] on div at bounding box center [995, 29] width 35 height 35
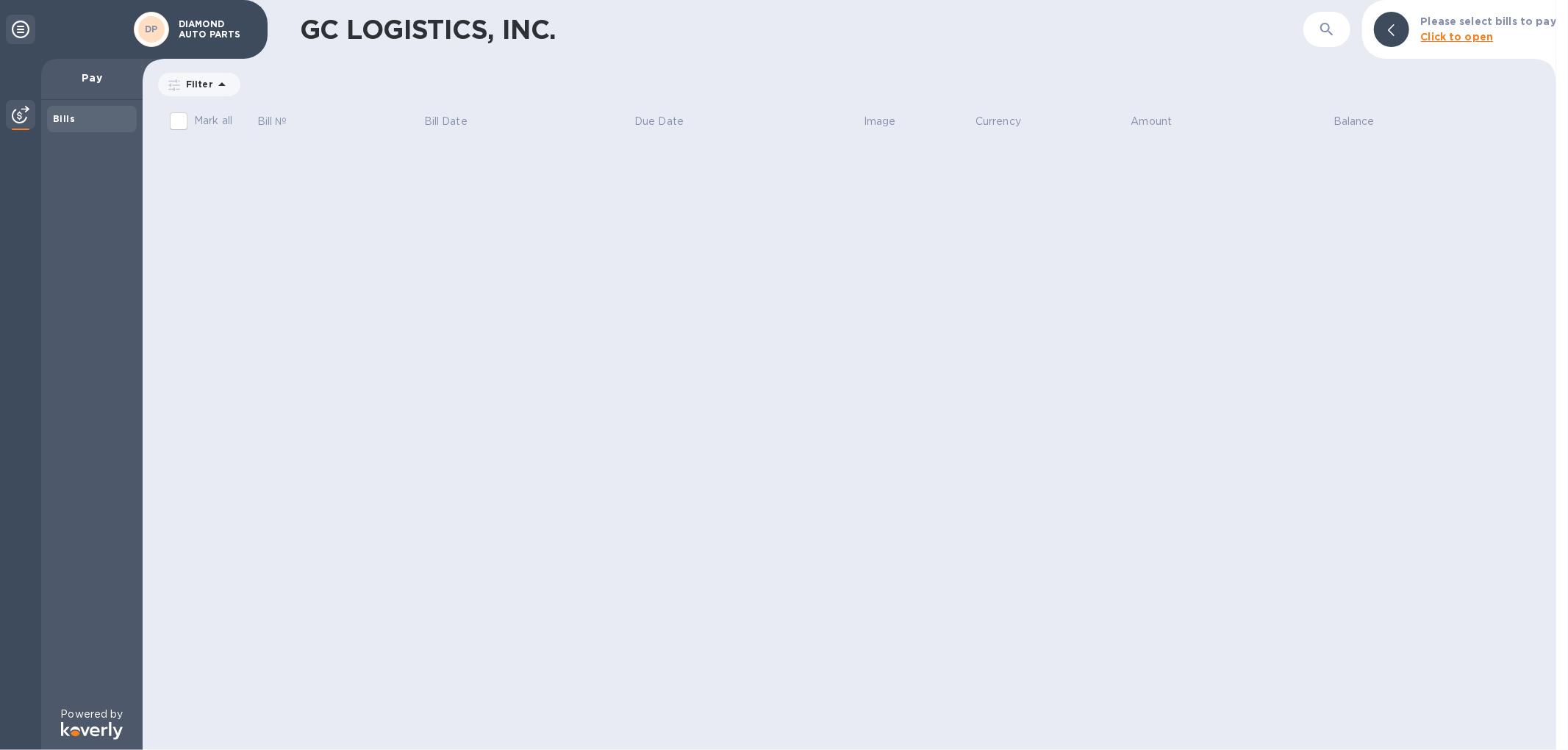
click at [341, 171] on div "GC LOGISTICS, INC. ​ Please select bills to pay Click to open Filter Amount Mar…" at bounding box center [849, 375] width 1414 height 750
click at [215, 81] on icon at bounding box center [222, 84] width 17 height 17
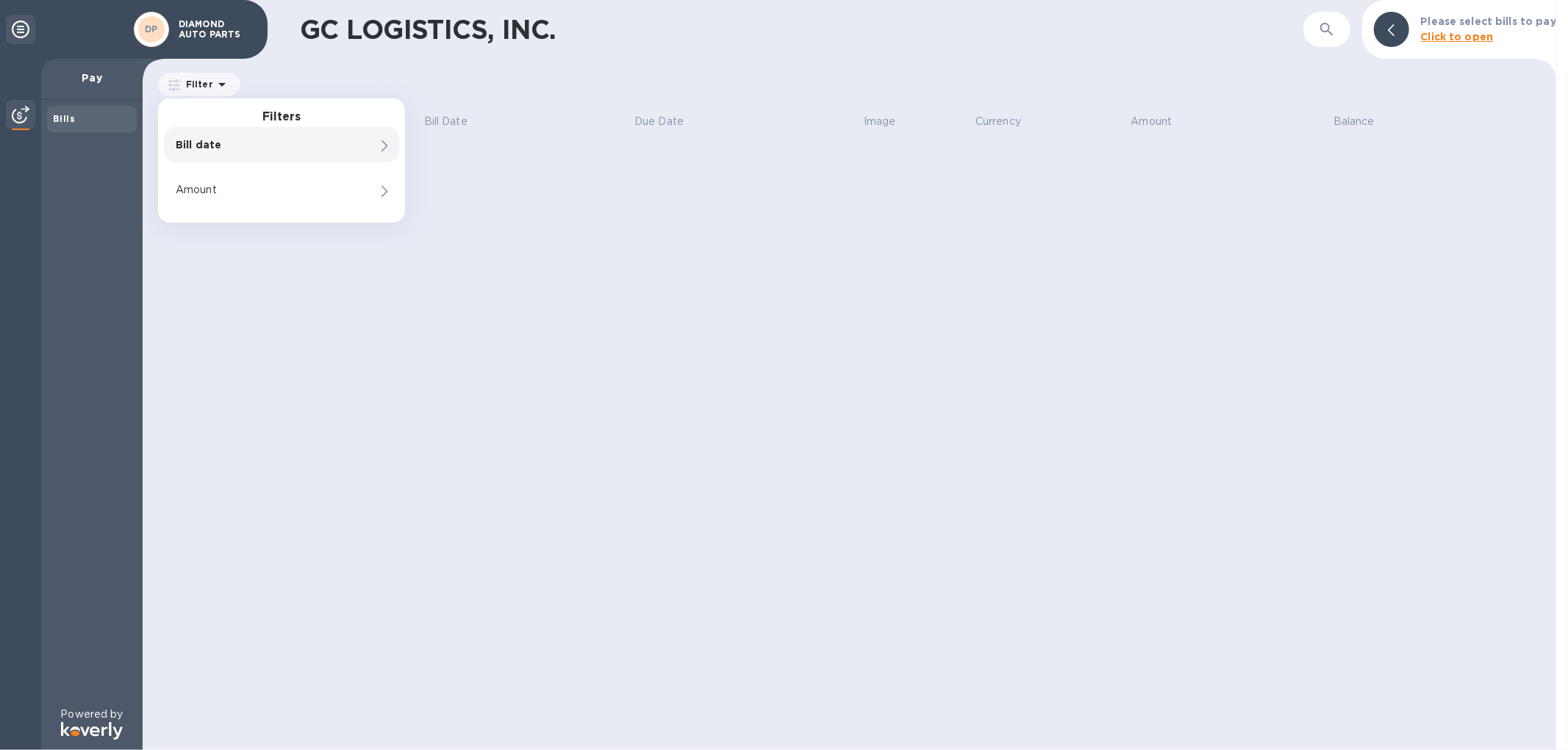
click at [230, 147] on p "Bill date" at bounding box center [256, 145] width 161 height 15
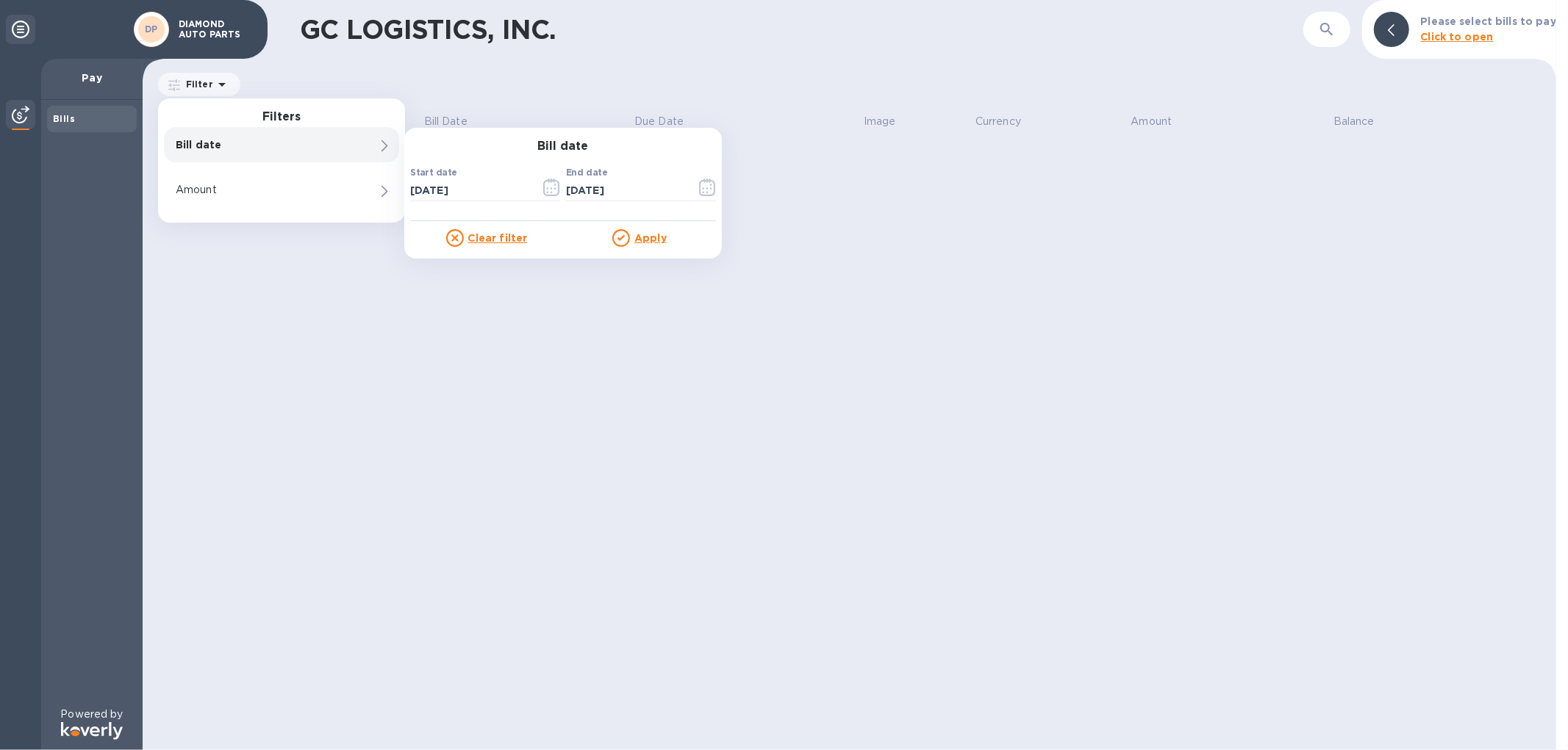
click at [656, 243] on u "Apply" at bounding box center [650, 238] width 32 height 12
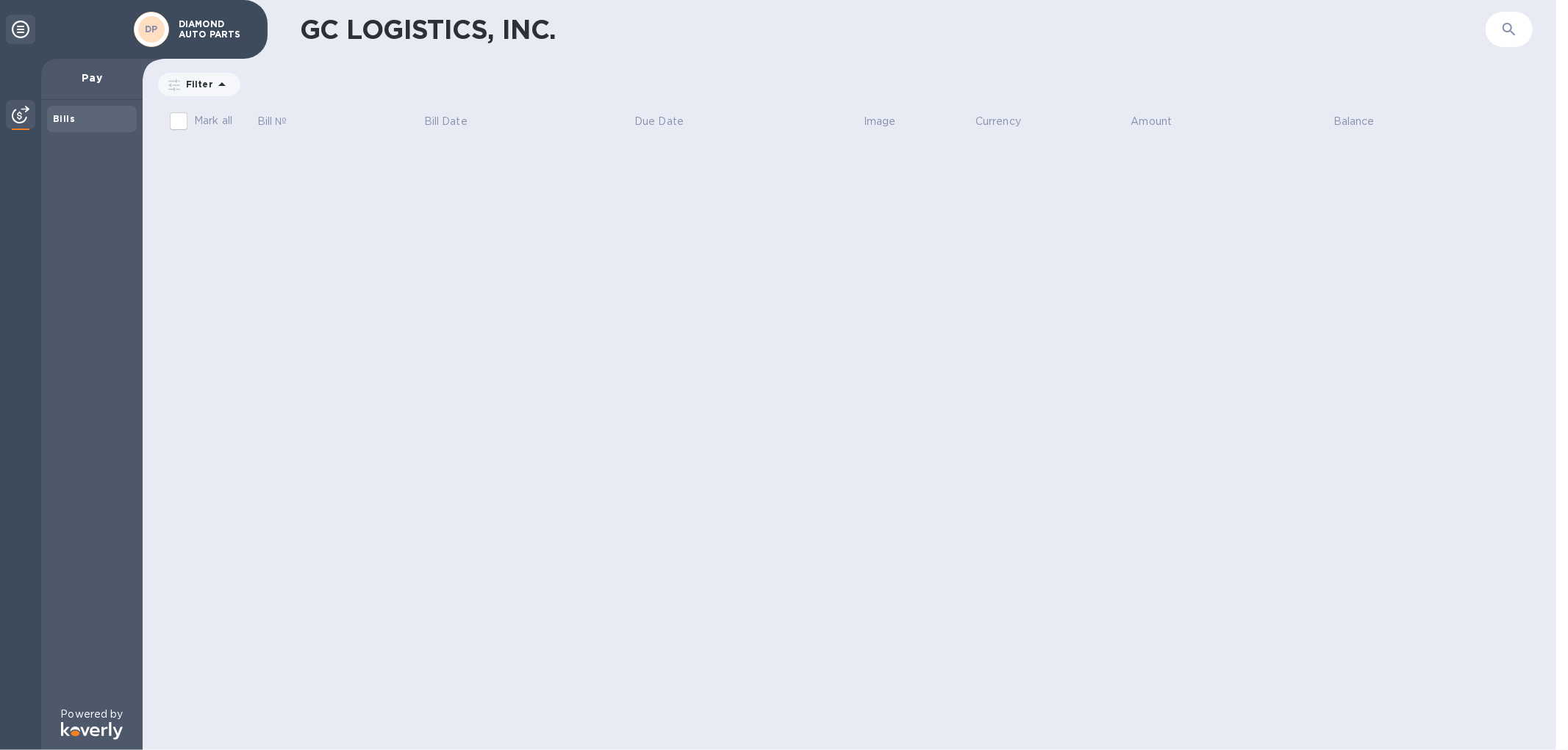
click at [0, 0] on icon at bounding box center [0, 0] width 0 height 0
click at [213, 84] on icon at bounding box center [222, 84] width 17 height 17
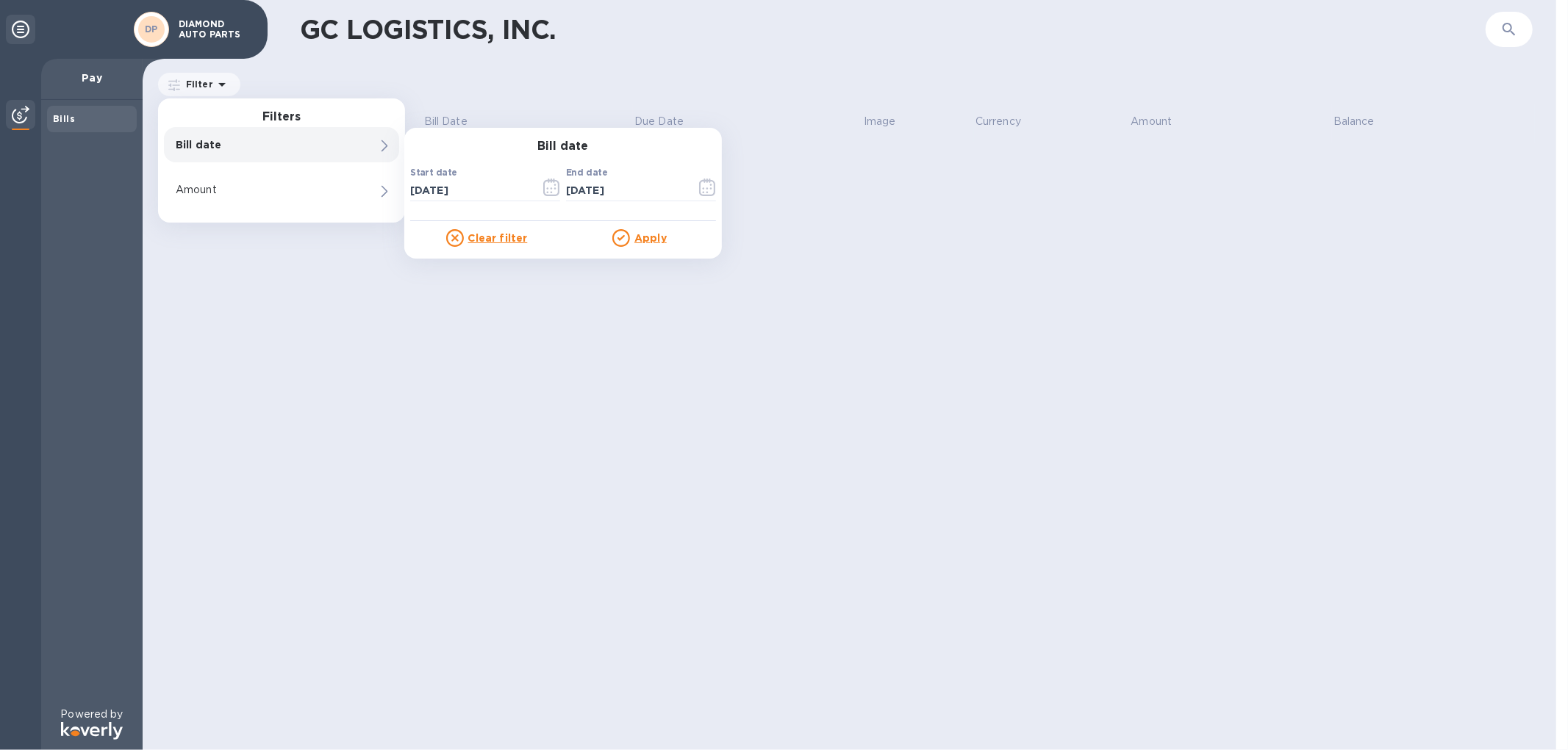
click at [696, 310] on div "GC LOGISTICS, INC. ​ Filter Filters Bill date 0 Bill date Start date 10/02/2025…" at bounding box center [849, 375] width 1414 height 750
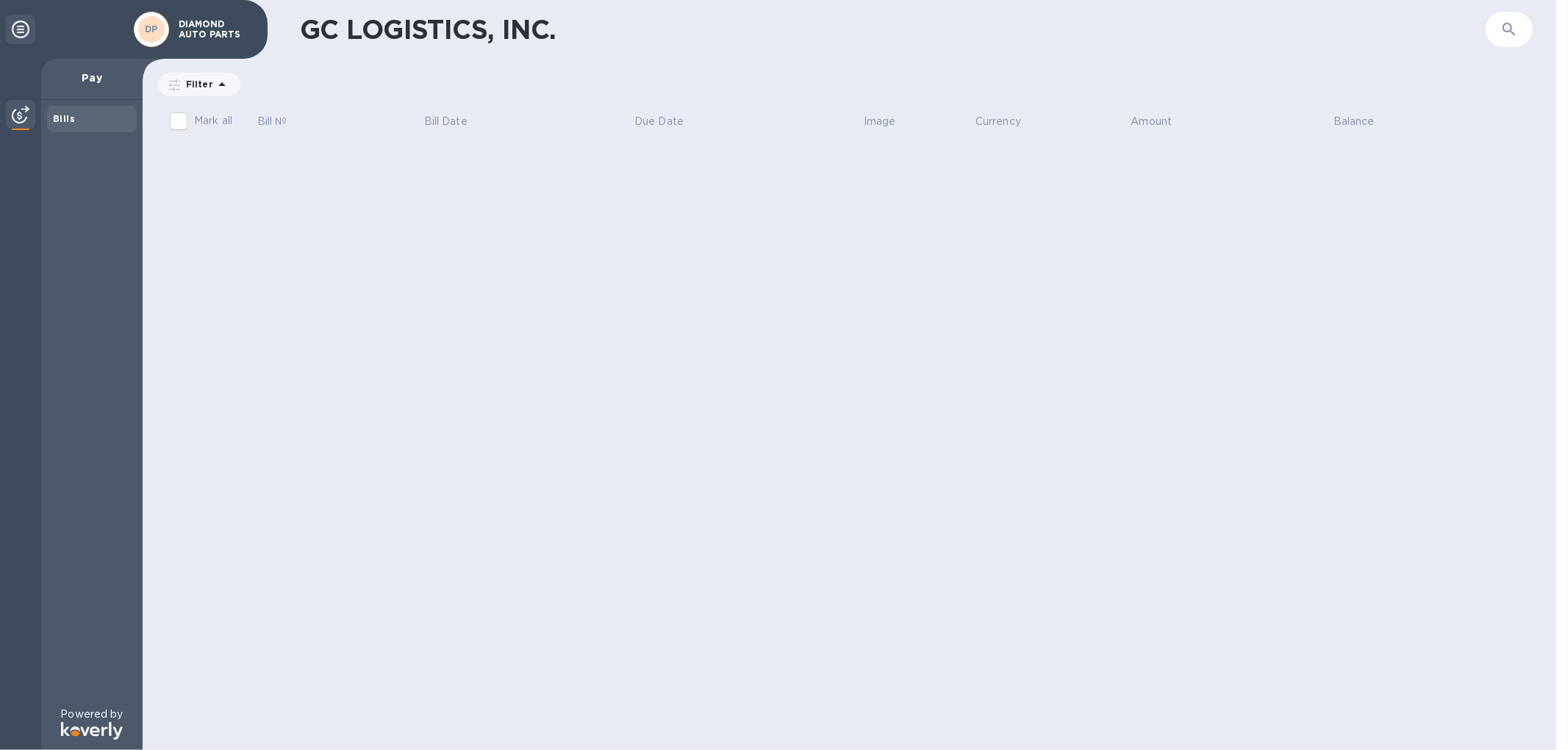
click at [590, 310] on div "GC LOGISTICS, INC. ​ Filter Amount Mark all Bill № Bill Date Due Date Image Cur…" at bounding box center [849, 375] width 1414 height 750
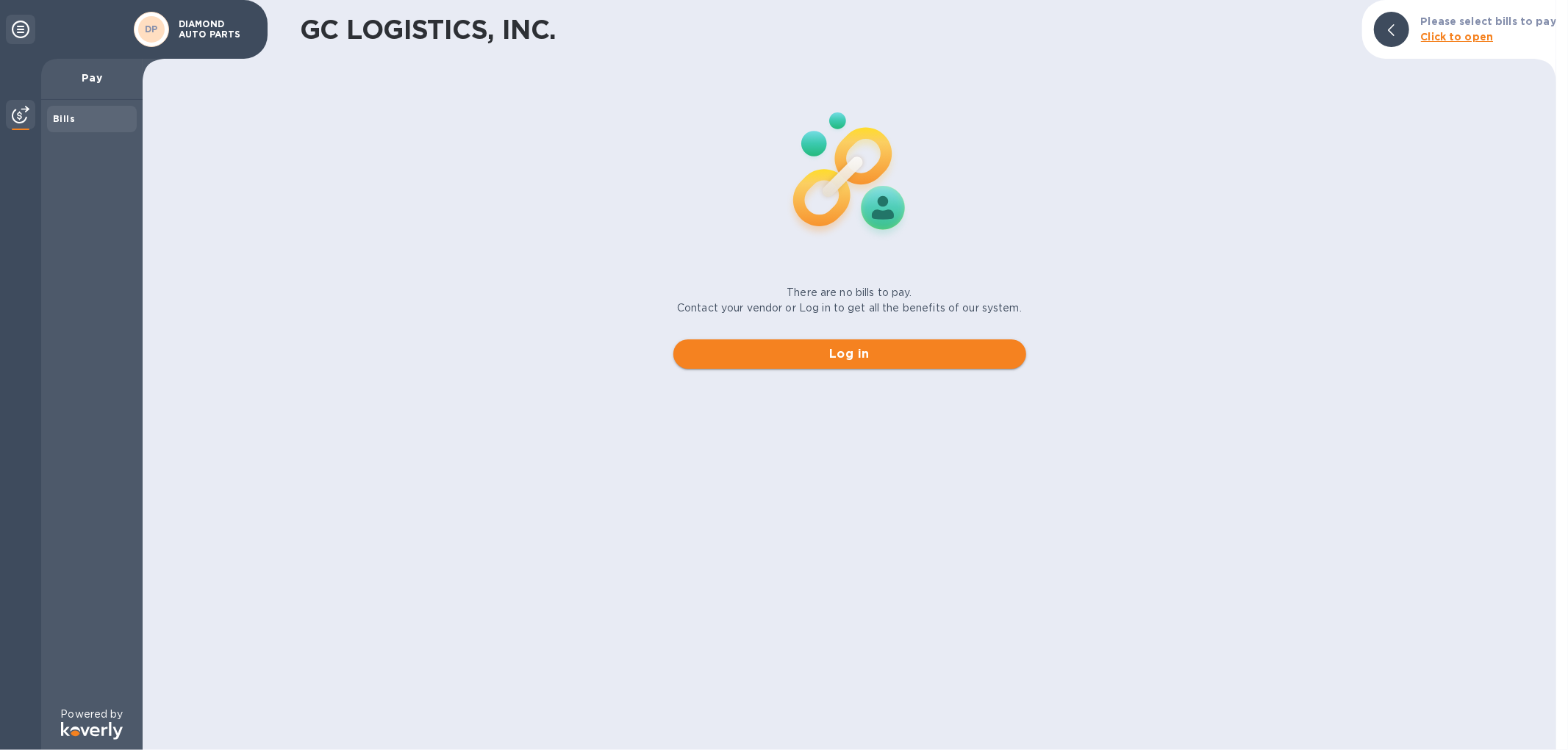
click at [935, 359] on span "Log in" at bounding box center [850, 354] width 329 height 17
click at [1276, 243] on div "There are no bills to pay. Contact your vendor or Log in to get all the benefit…" at bounding box center [849, 223] width 1426 height 316
click at [483, 282] on div "There are no bills to pay. Contact your vendor or Log in to get all the benefit…" at bounding box center [849, 223] width 1426 height 316
click at [76, 120] on div "Bills" at bounding box center [91, 119] width 78 height 15
click at [83, 78] on p "Pay" at bounding box center [91, 78] width 78 height 15
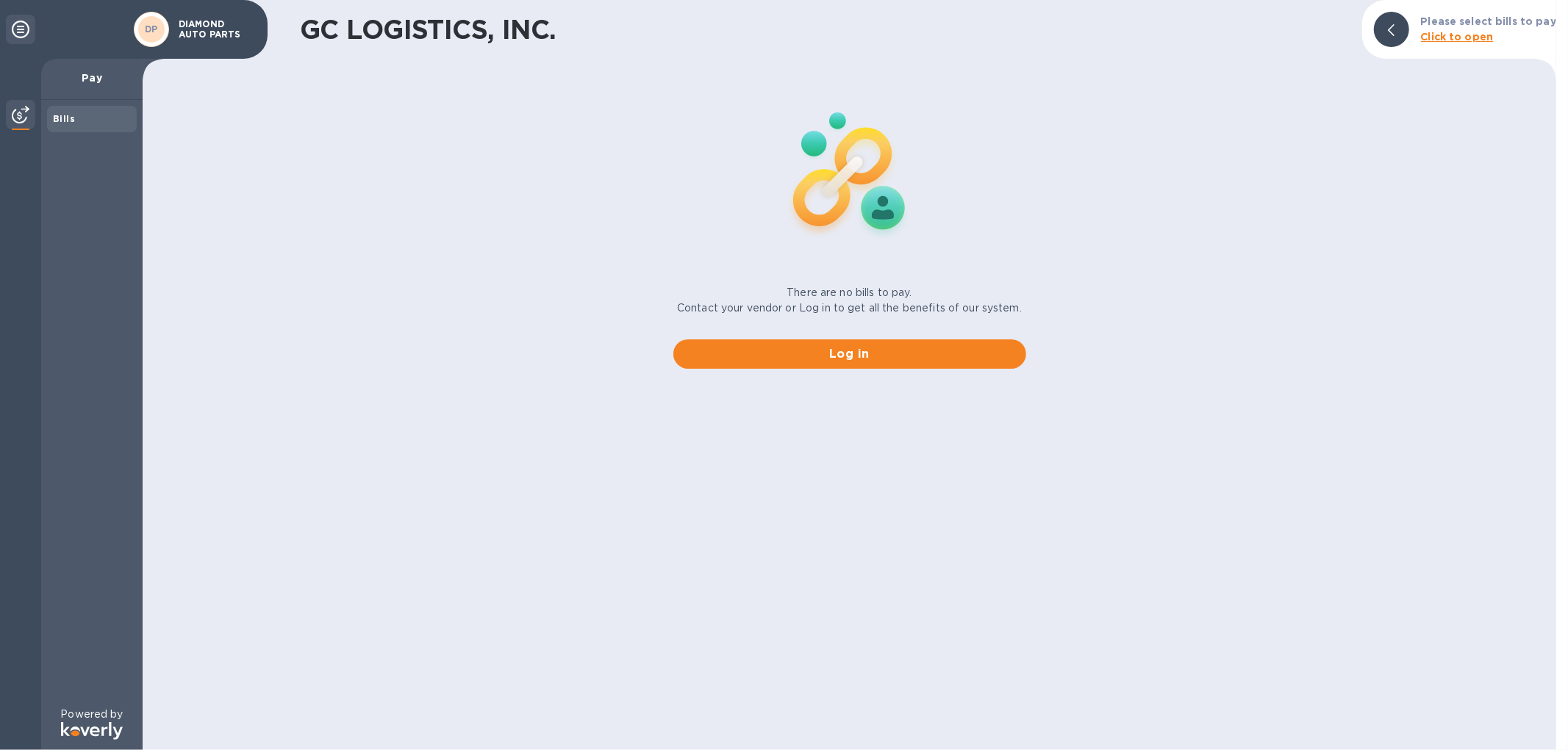
click at [83, 116] on div "Bills" at bounding box center [91, 119] width 78 height 15
click at [19, 109] on img at bounding box center [20, 114] width 17 height 17
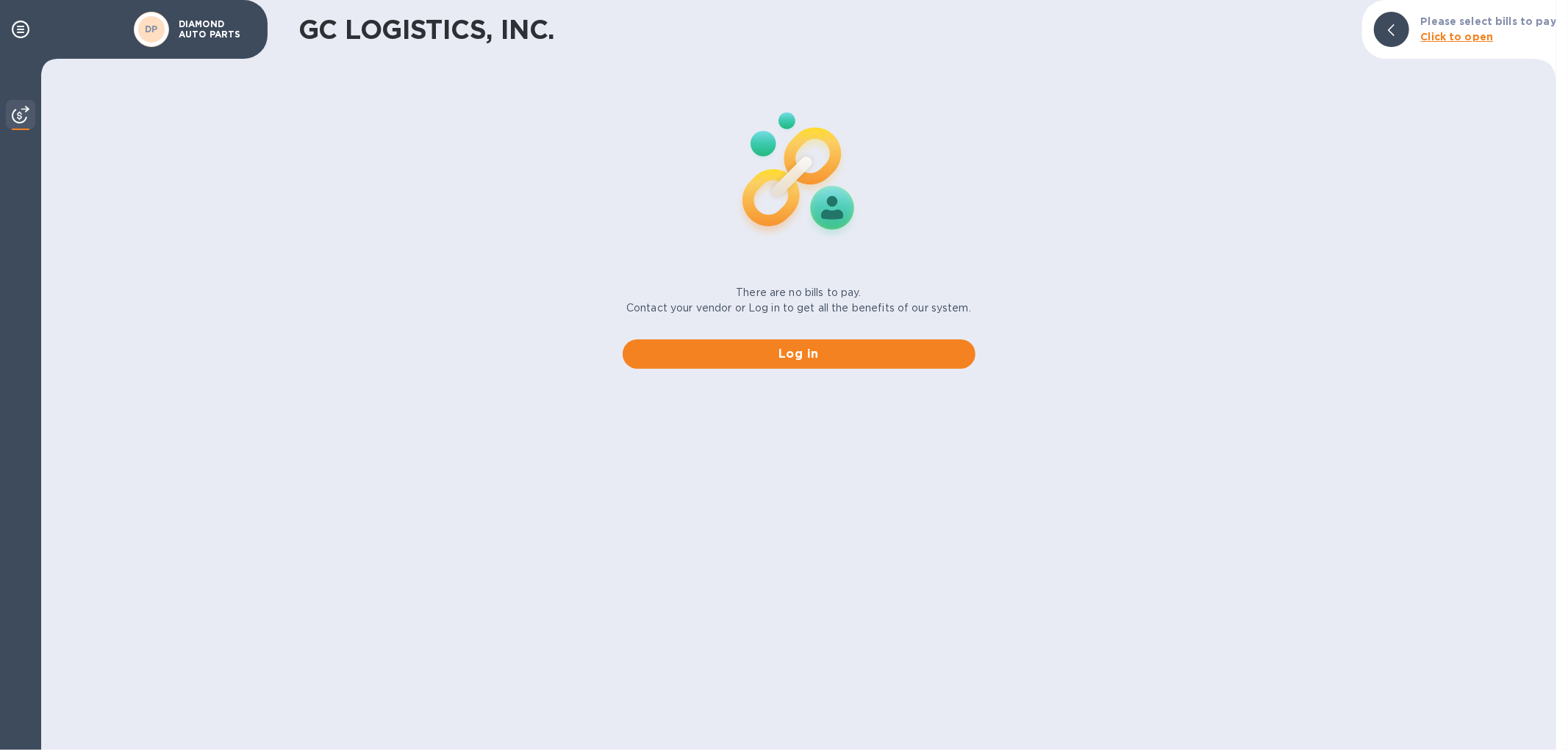
click at [19, 109] on img at bounding box center [20, 114] width 17 height 17
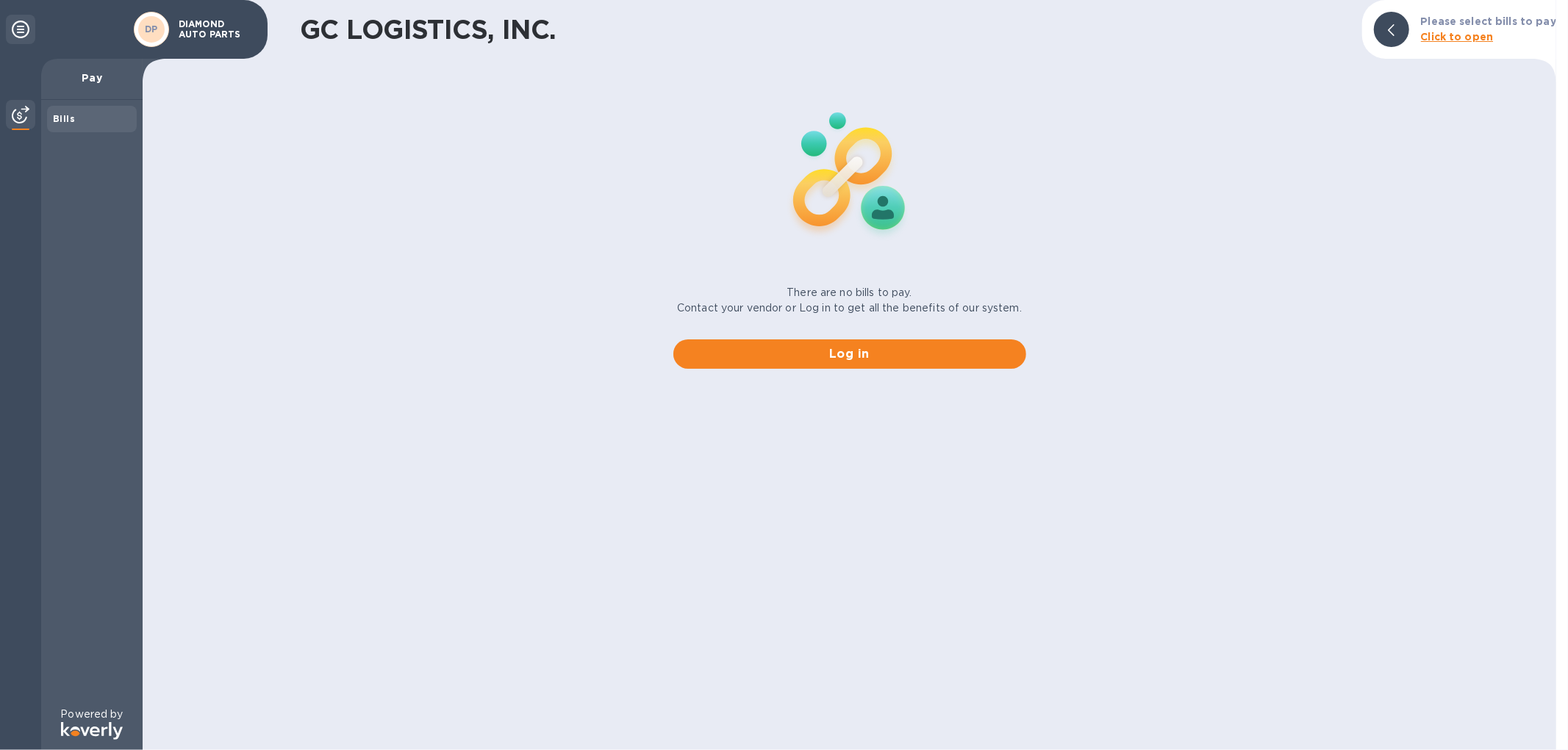
click at [16, 30] on icon at bounding box center [20, 29] width 17 height 17
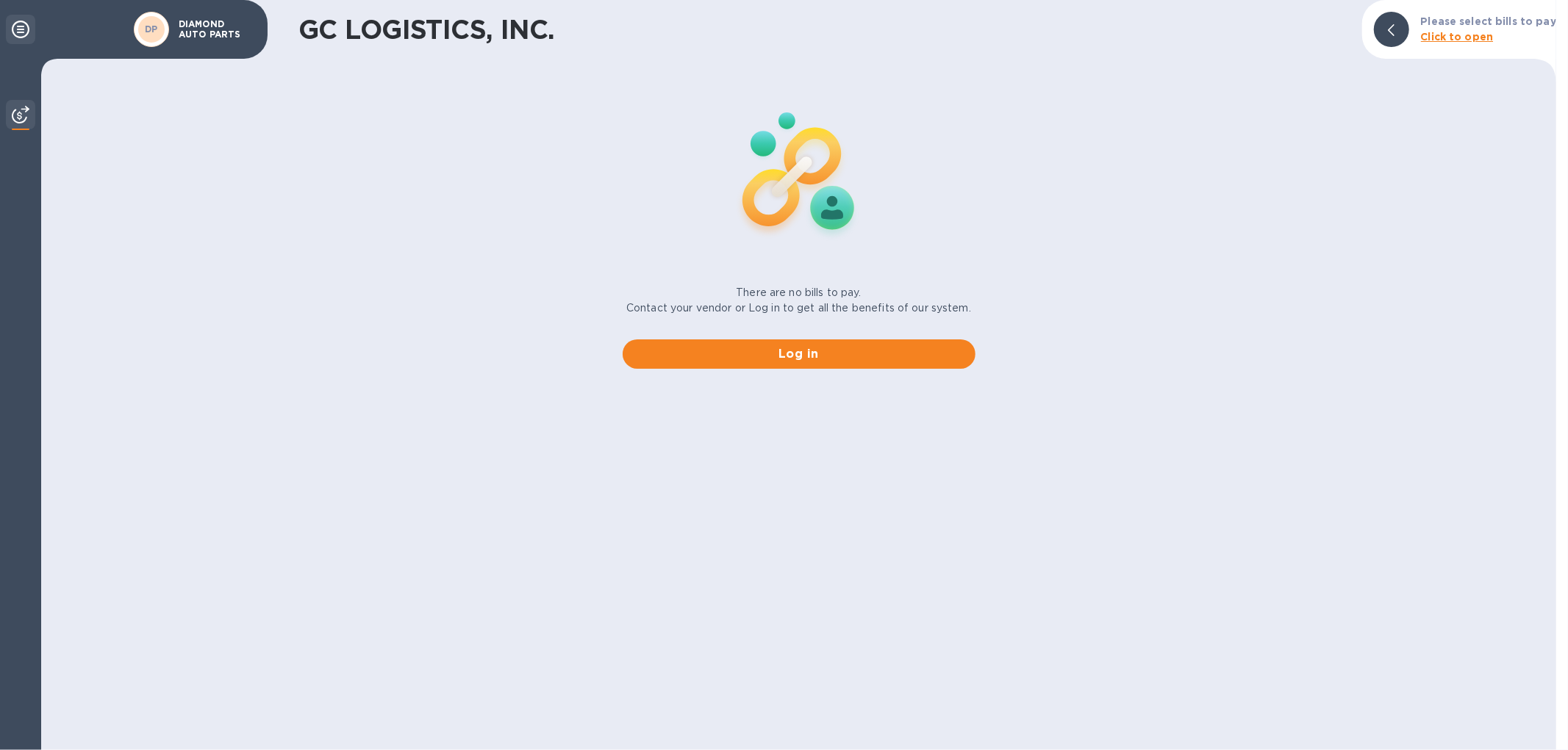
click at [16, 30] on icon at bounding box center [20, 29] width 17 height 17
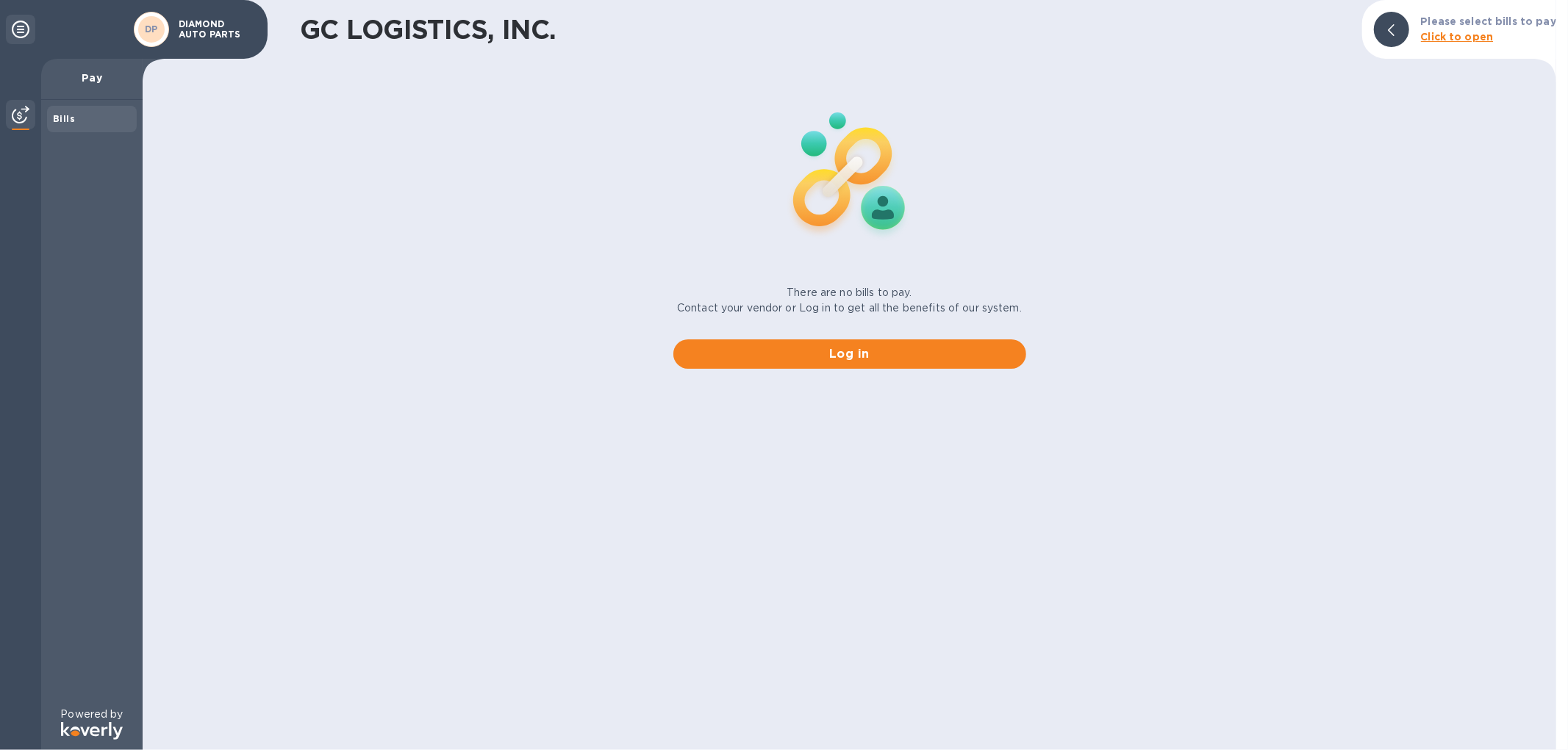
click at [1394, 30] on icon at bounding box center [1391, 30] width 7 height 12
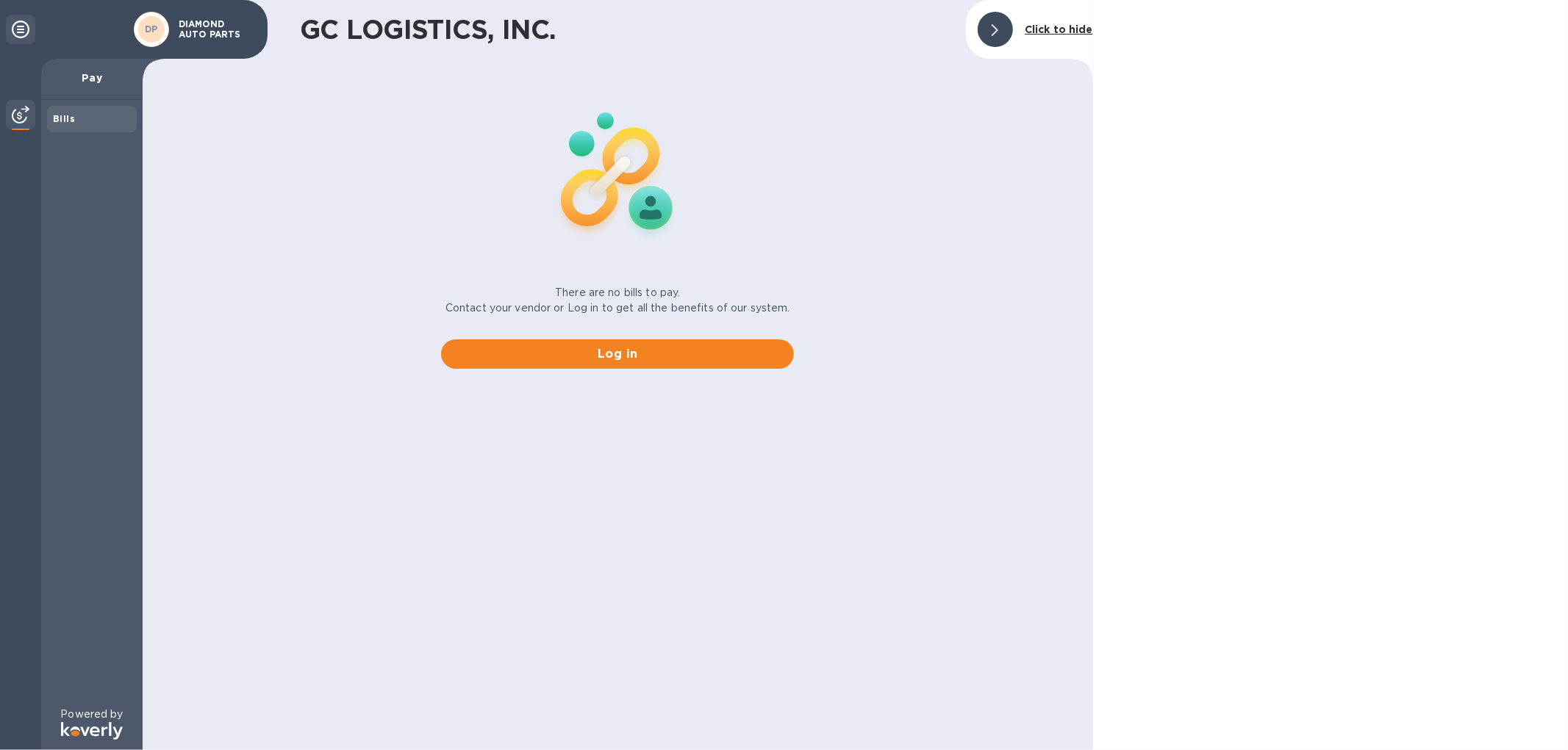
click at [996, 34] on icon at bounding box center [995, 30] width 7 height 12
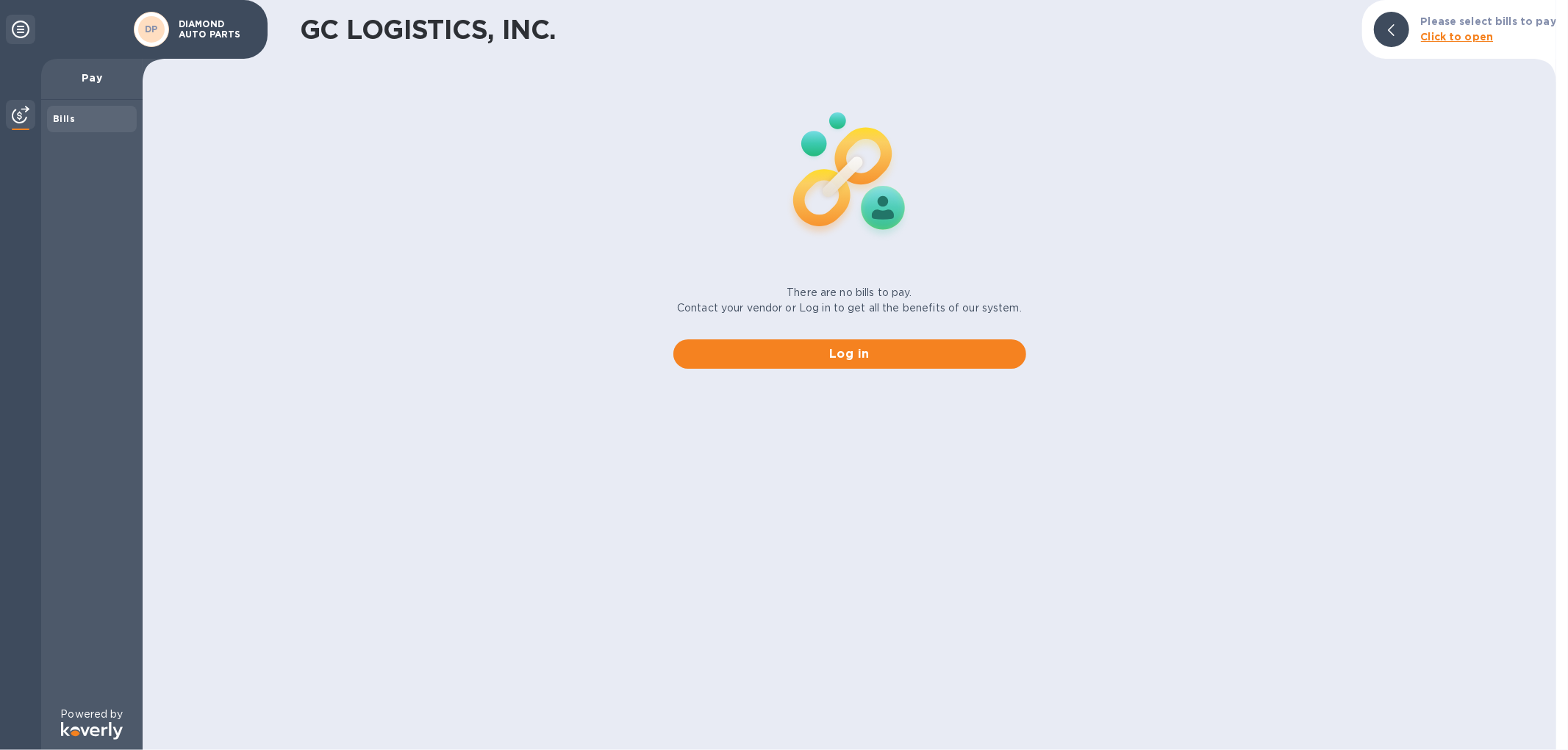
click at [66, 120] on b "Bills" at bounding box center [63, 118] width 22 height 11
click at [106, 85] on p "Pay" at bounding box center [91, 78] width 78 height 15
click at [801, 353] on span "Log in" at bounding box center [850, 354] width 329 height 17
